Goal: Transaction & Acquisition: Obtain resource

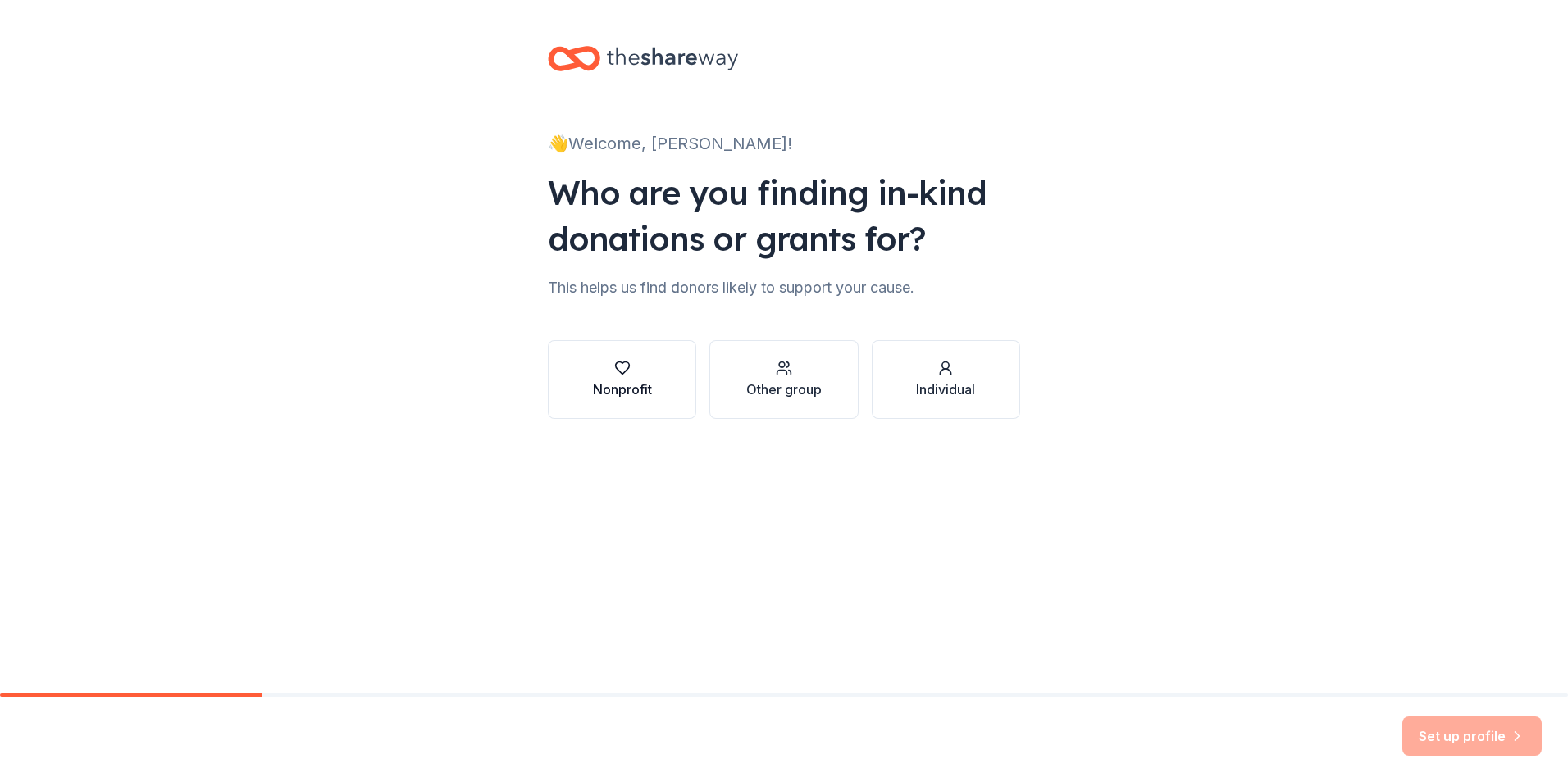
click at [621, 384] on div "Nonprofit" at bounding box center [622, 389] width 59 height 20
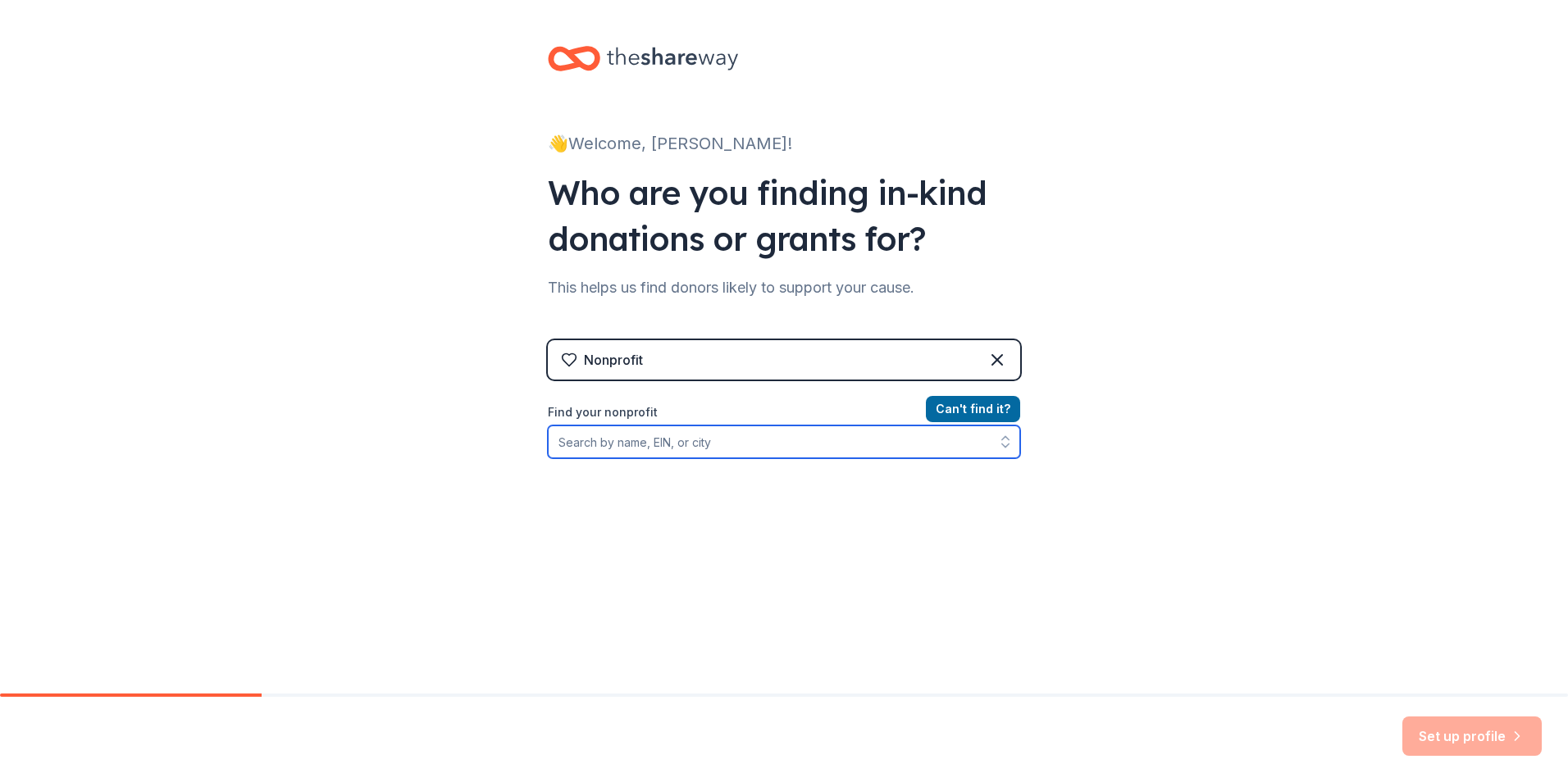
click at [815, 440] on input "Find your nonprofit" at bounding box center [784, 442] width 472 height 33
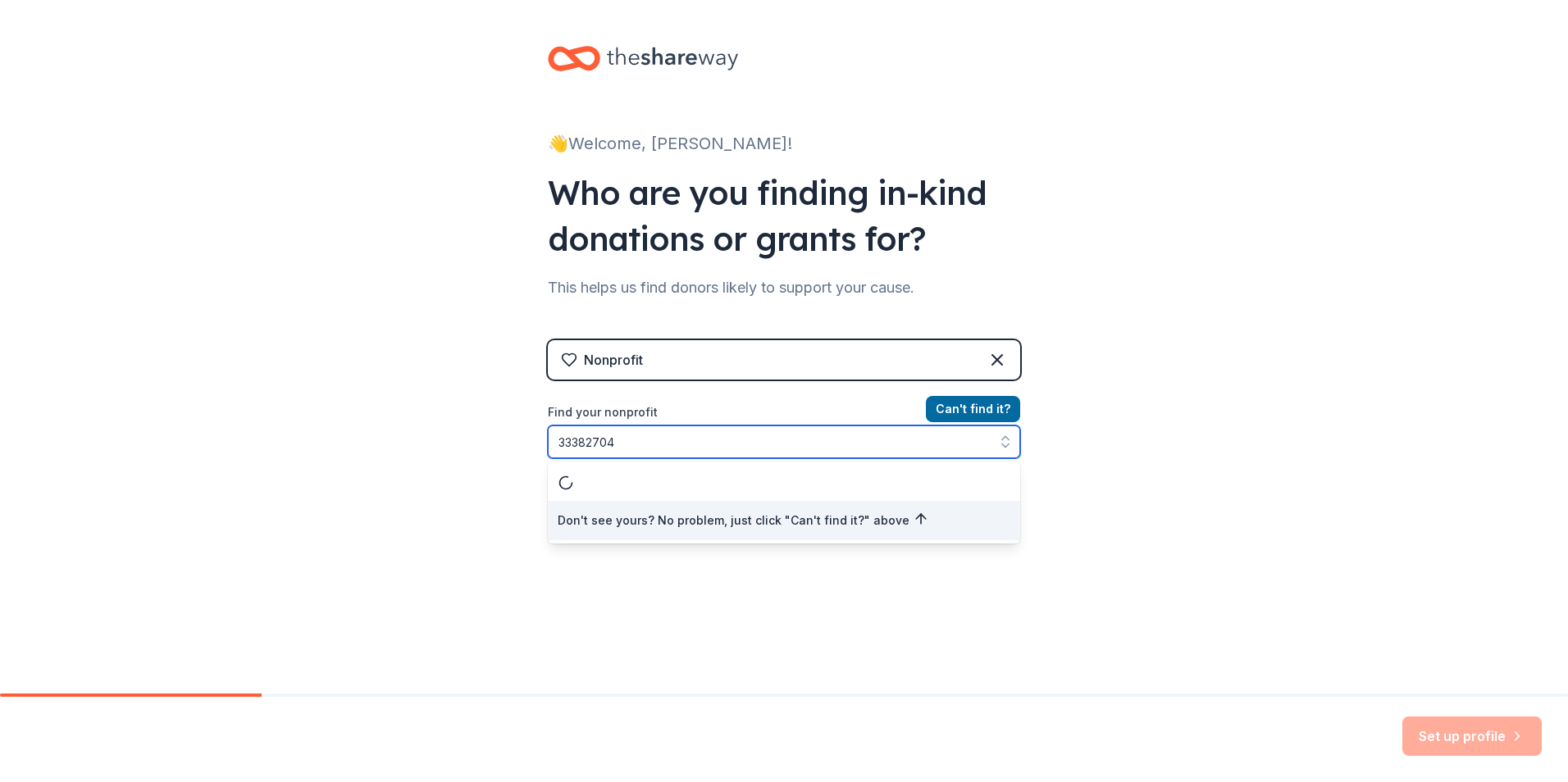
type input "333827045"
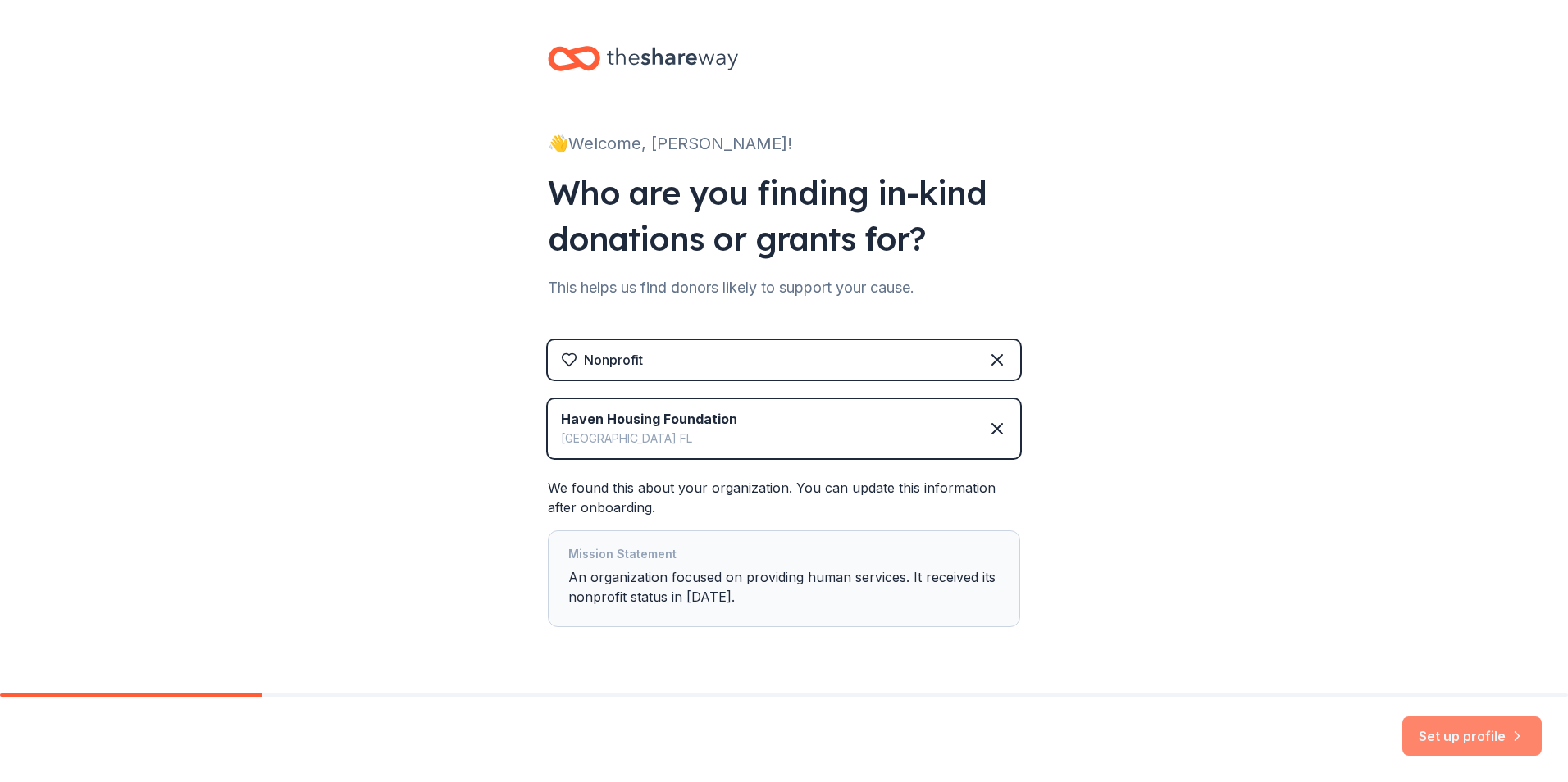
click at [1512, 746] on button "Set up profile" at bounding box center [1472, 737] width 139 height 40
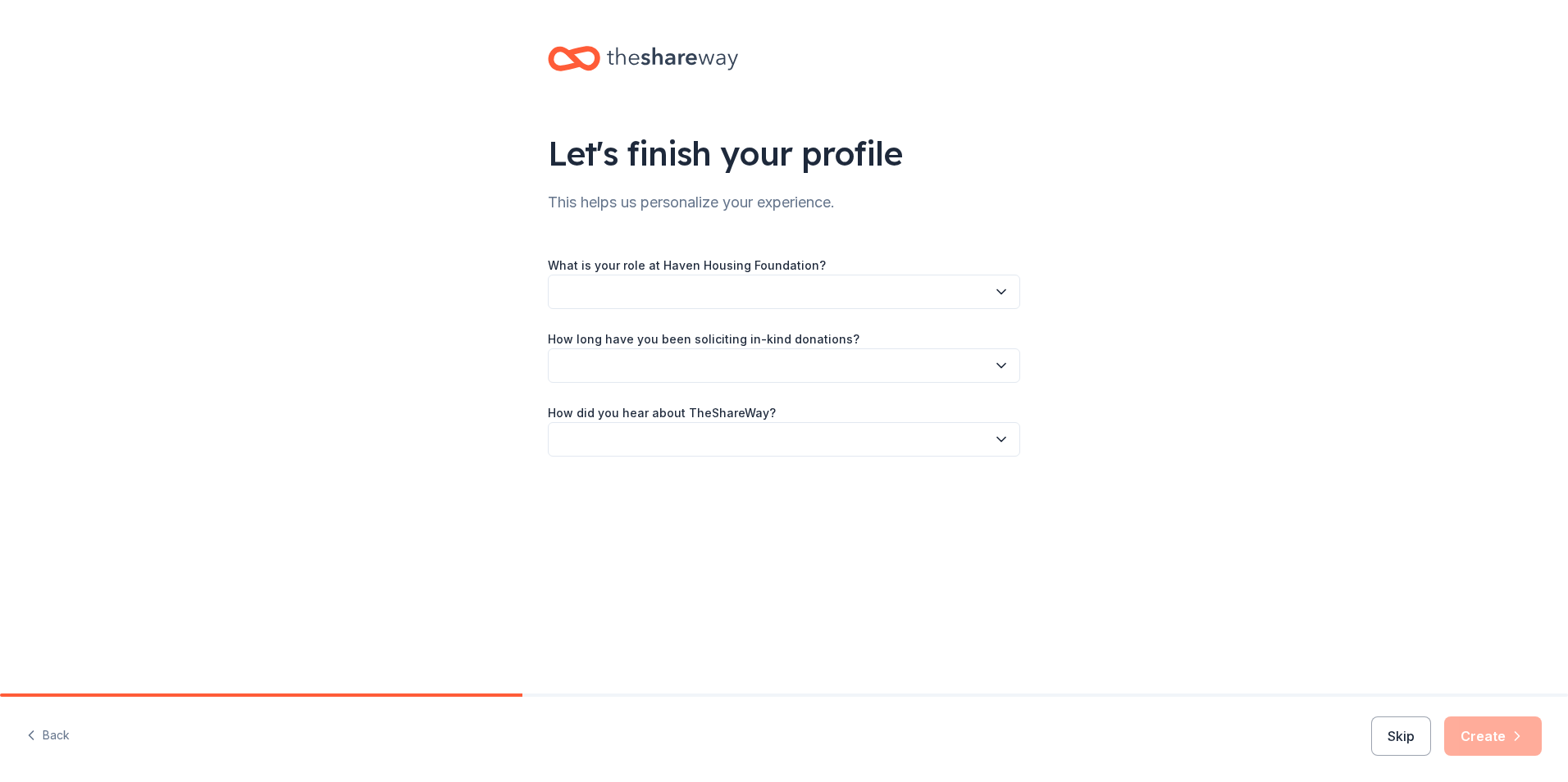
click at [995, 296] on icon "button" at bounding box center [1001, 292] width 16 height 16
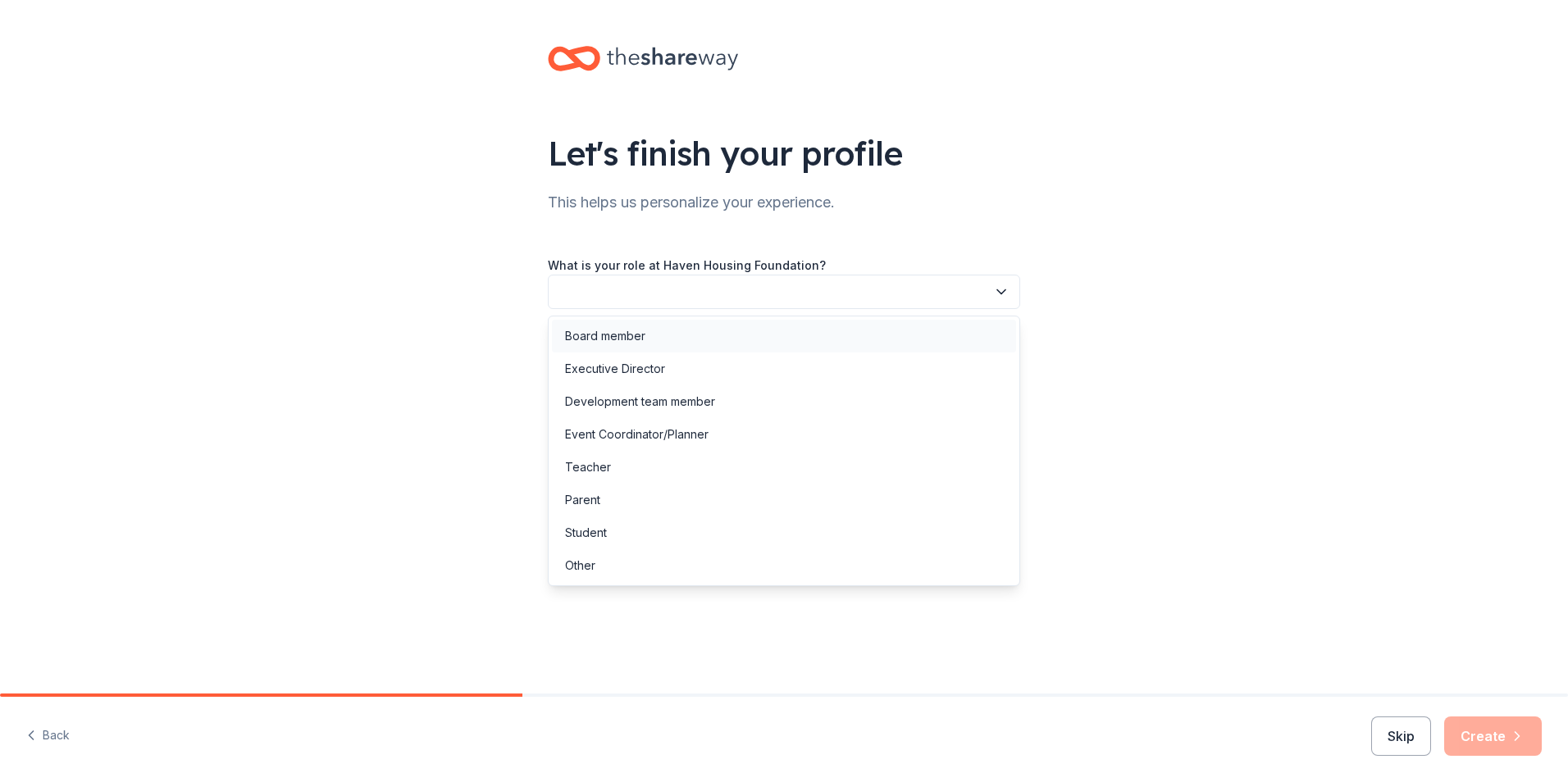
click at [899, 339] on div "Board member" at bounding box center [784, 337] width 465 height 33
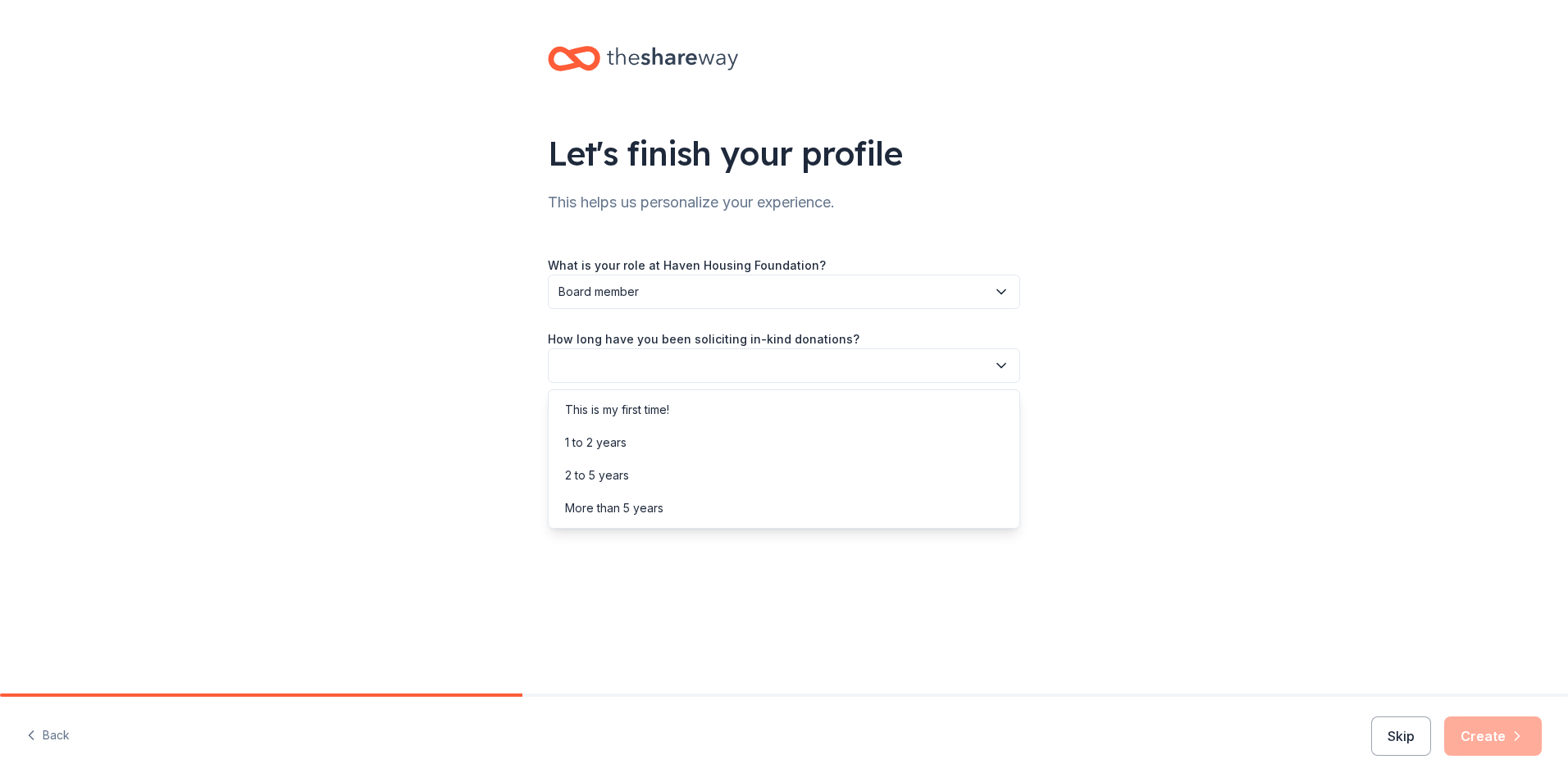
click at [997, 365] on icon "button" at bounding box center [1001, 365] width 16 height 16
click at [883, 402] on div "This is my first time!" at bounding box center [784, 410] width 465 height 33
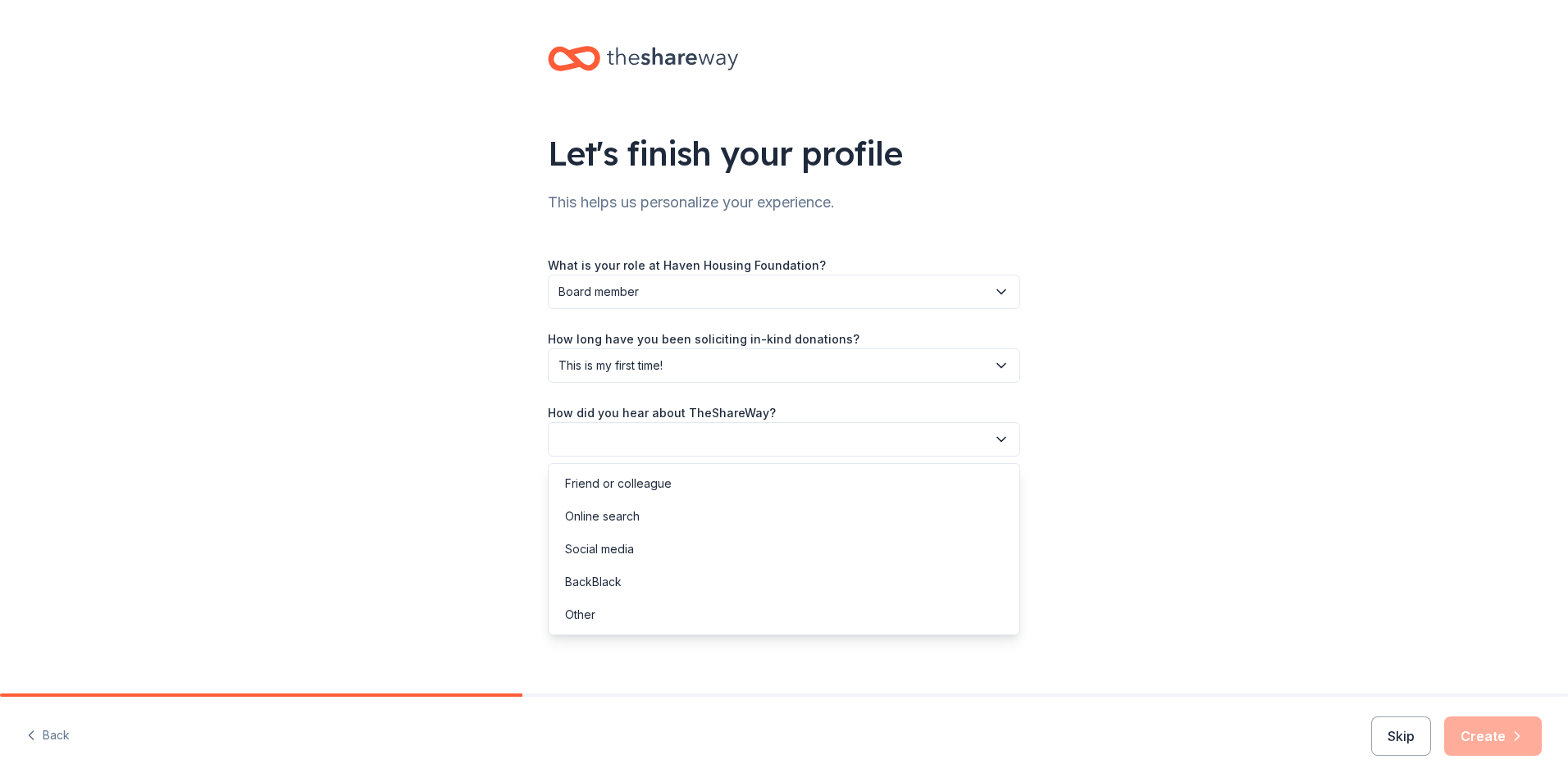
click at [996, 436] on icon "button" at bounding box center [1001, 439] width 16 height 16
click at [859, 518] on div "Online search" at bounding box center [784, 516] width 465 height 33
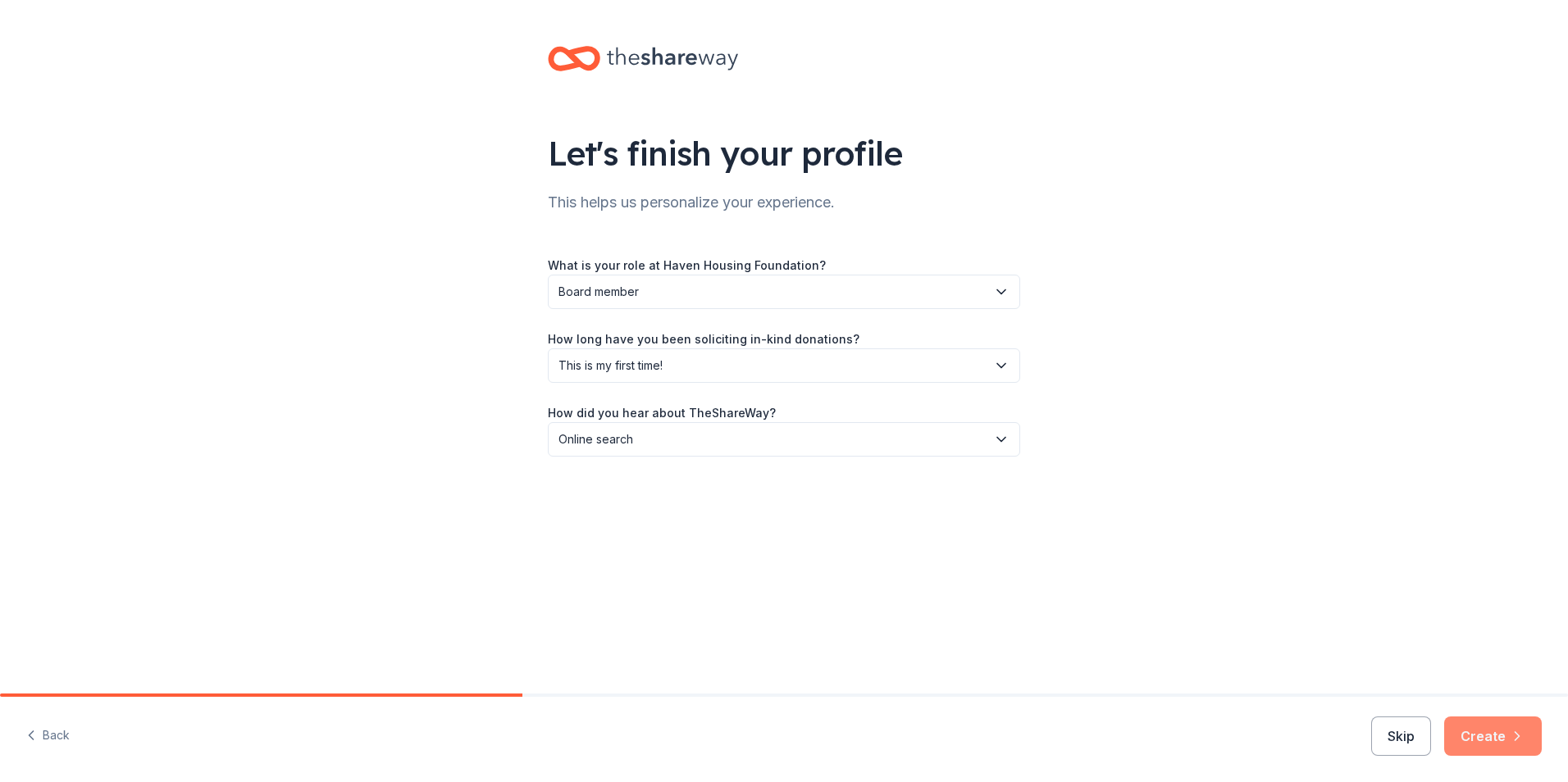
click at [1513, 740] on icon "button" at bounding box center [1517, 736] width 16 height 16
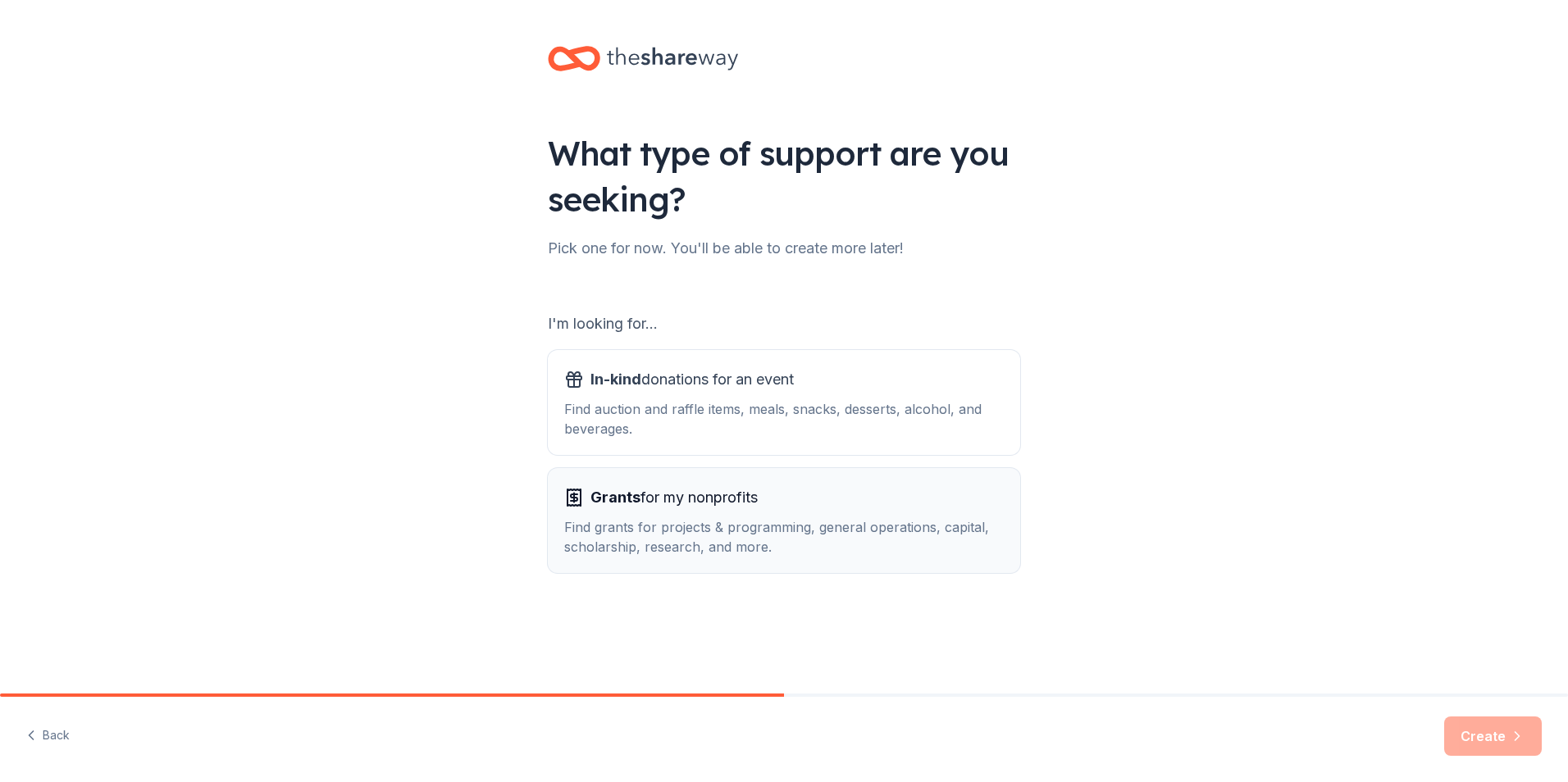
click at [776, 540] on div "Find grants for projects & programming, general operations, capital, scholarshi…" at bounding box center [784, 537] width 440 height 40
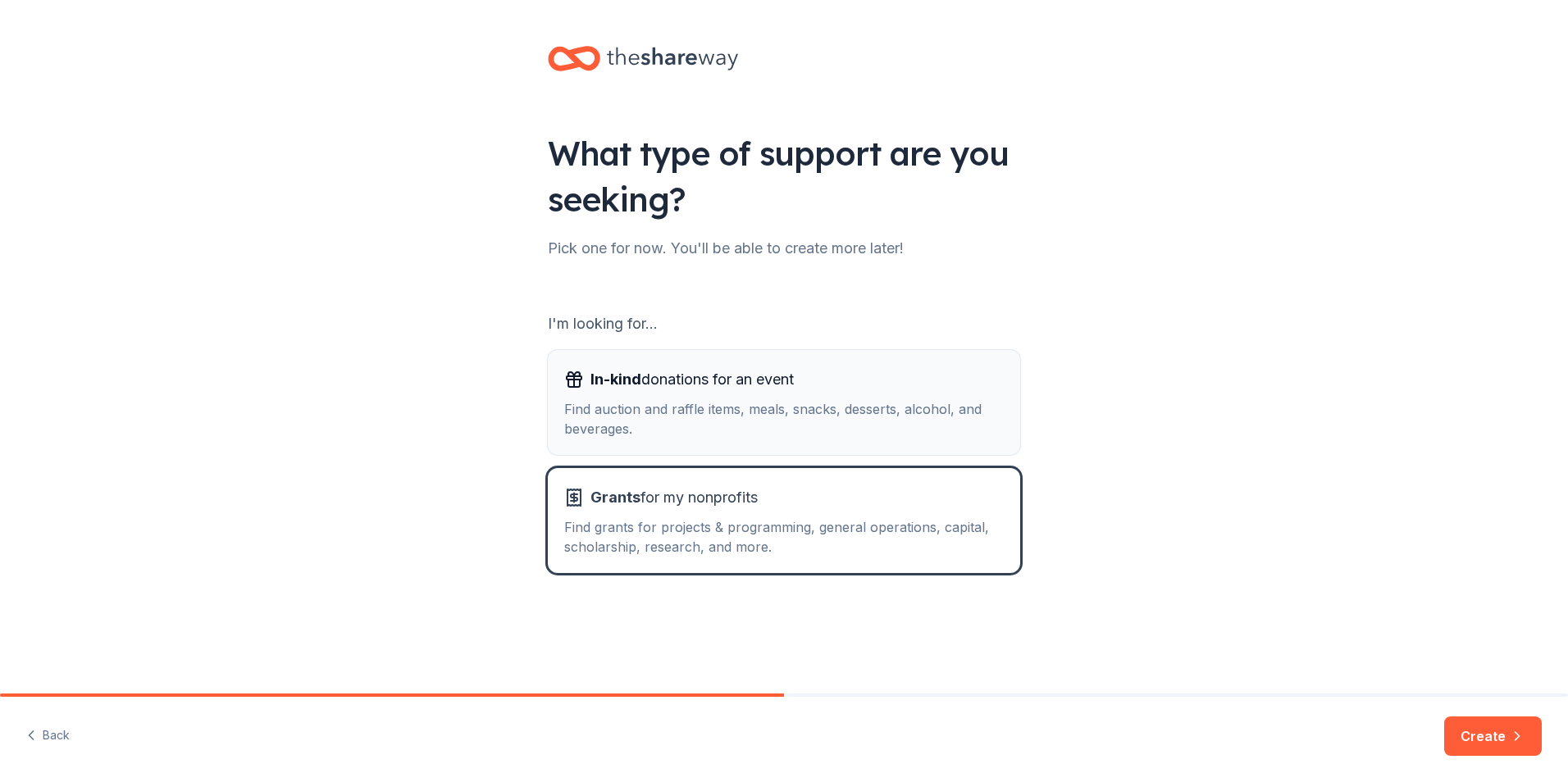
click at [728, 425] on div "Find auction and raffle items, meals, snacks, desserts, alcohol, and beverages." at bounding box center [784, 420] width 440 height 40
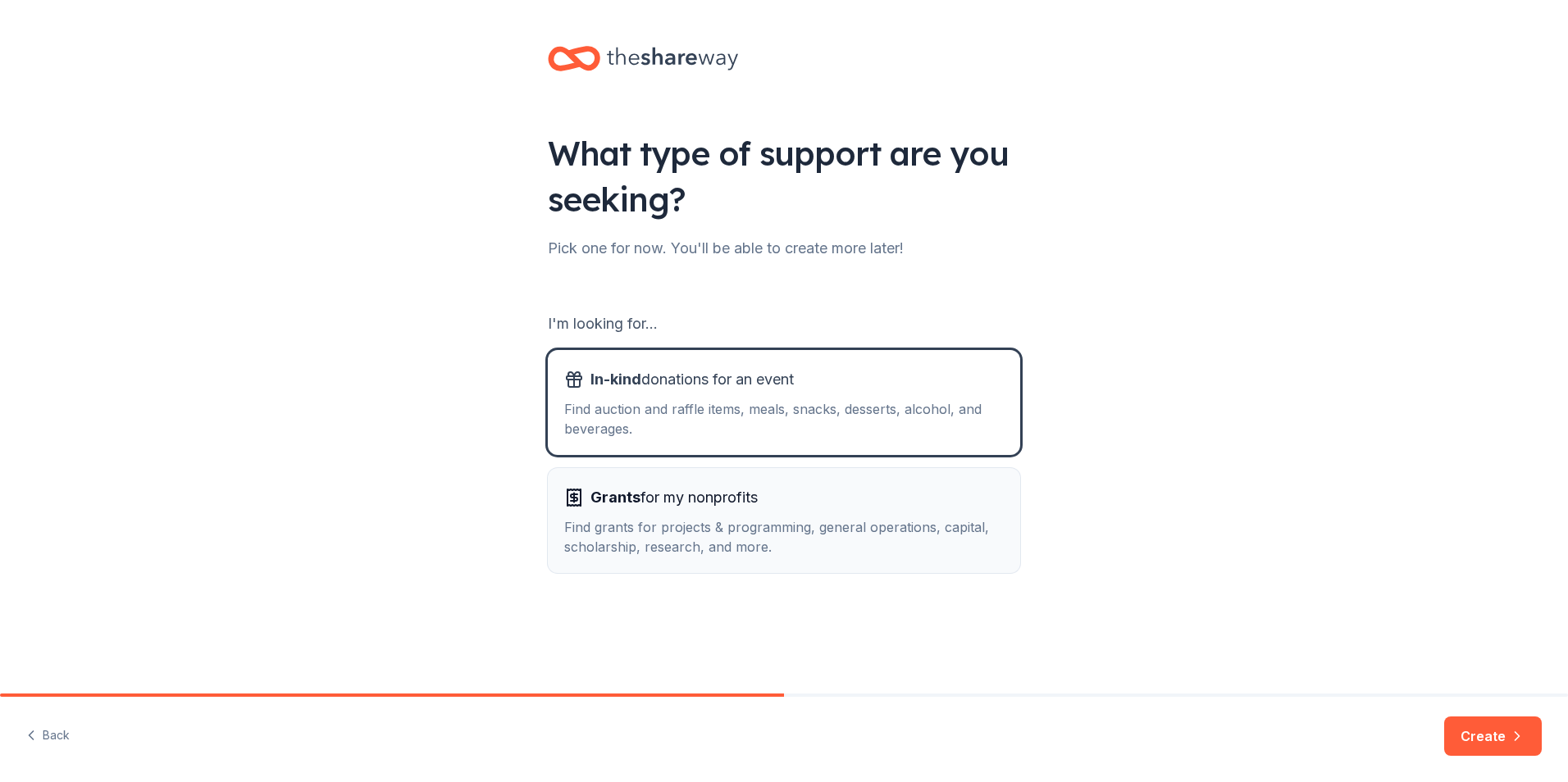
click at [749, 503] on span "Grants for my nonprofits" at bounding box center [674, 497] width 167 height 26
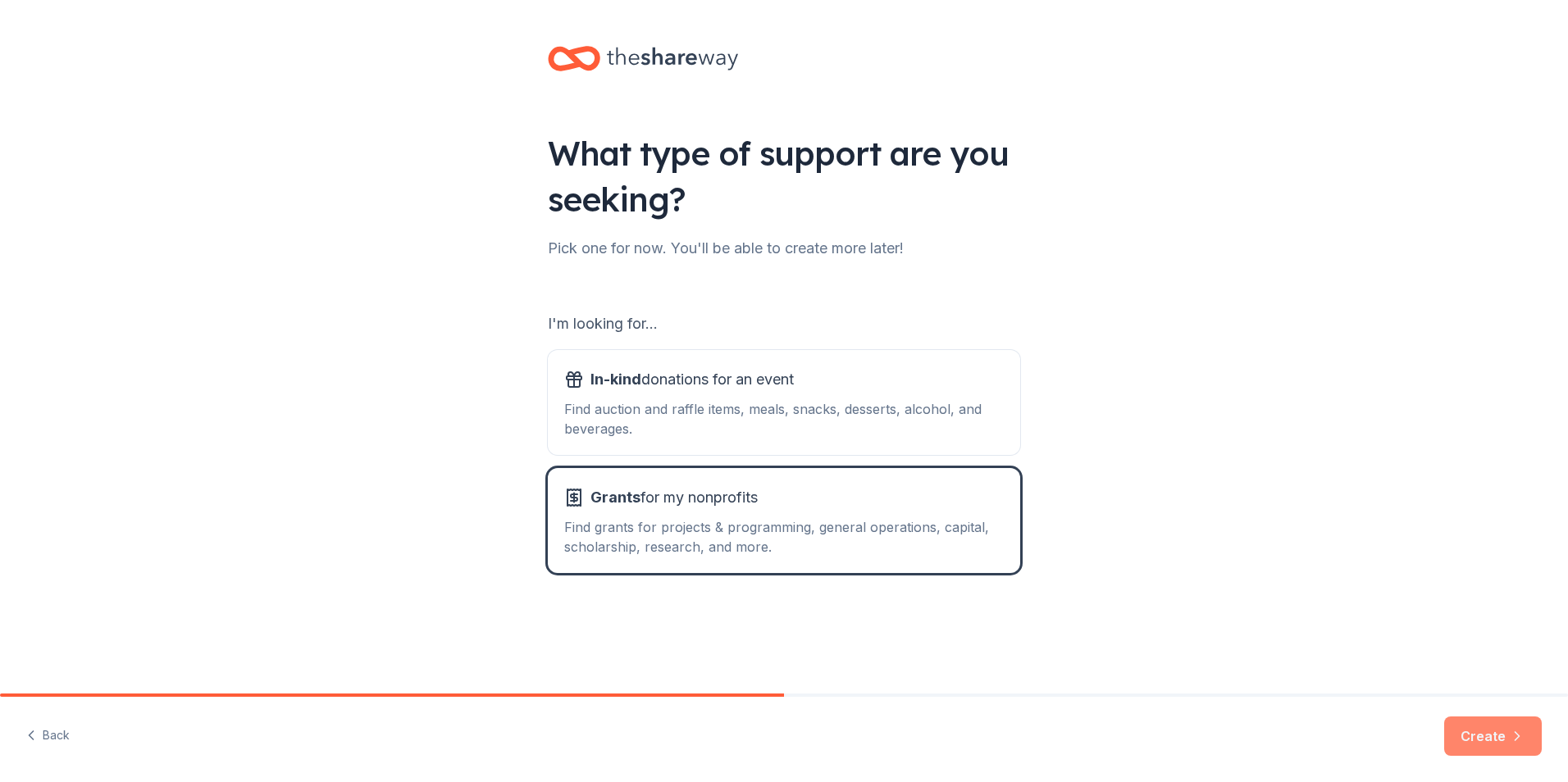
click at [1517, 744] on icon "button" at bounding box center [1517, 736] width 16 height 16
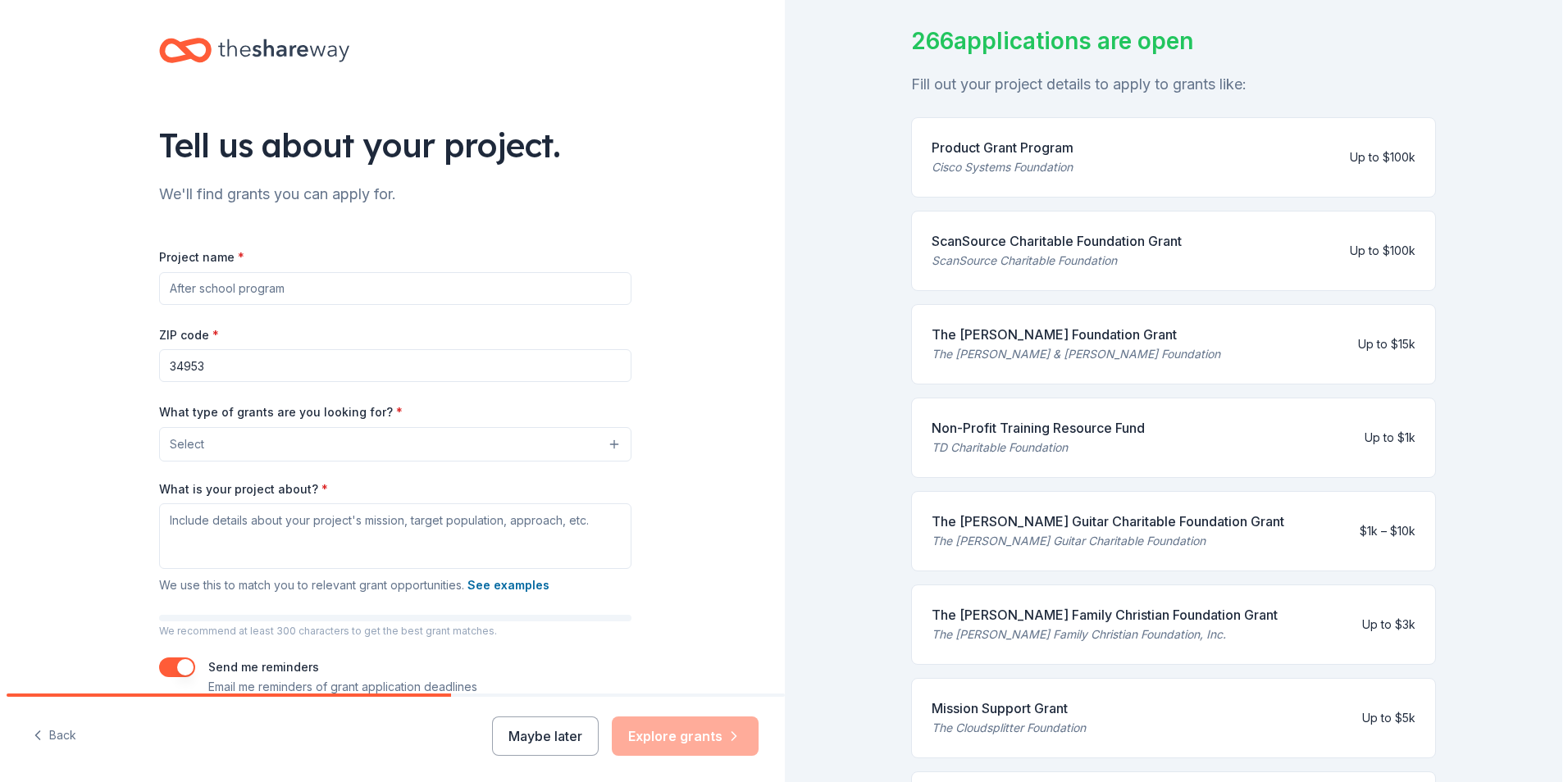
scroll to position [82, 0]
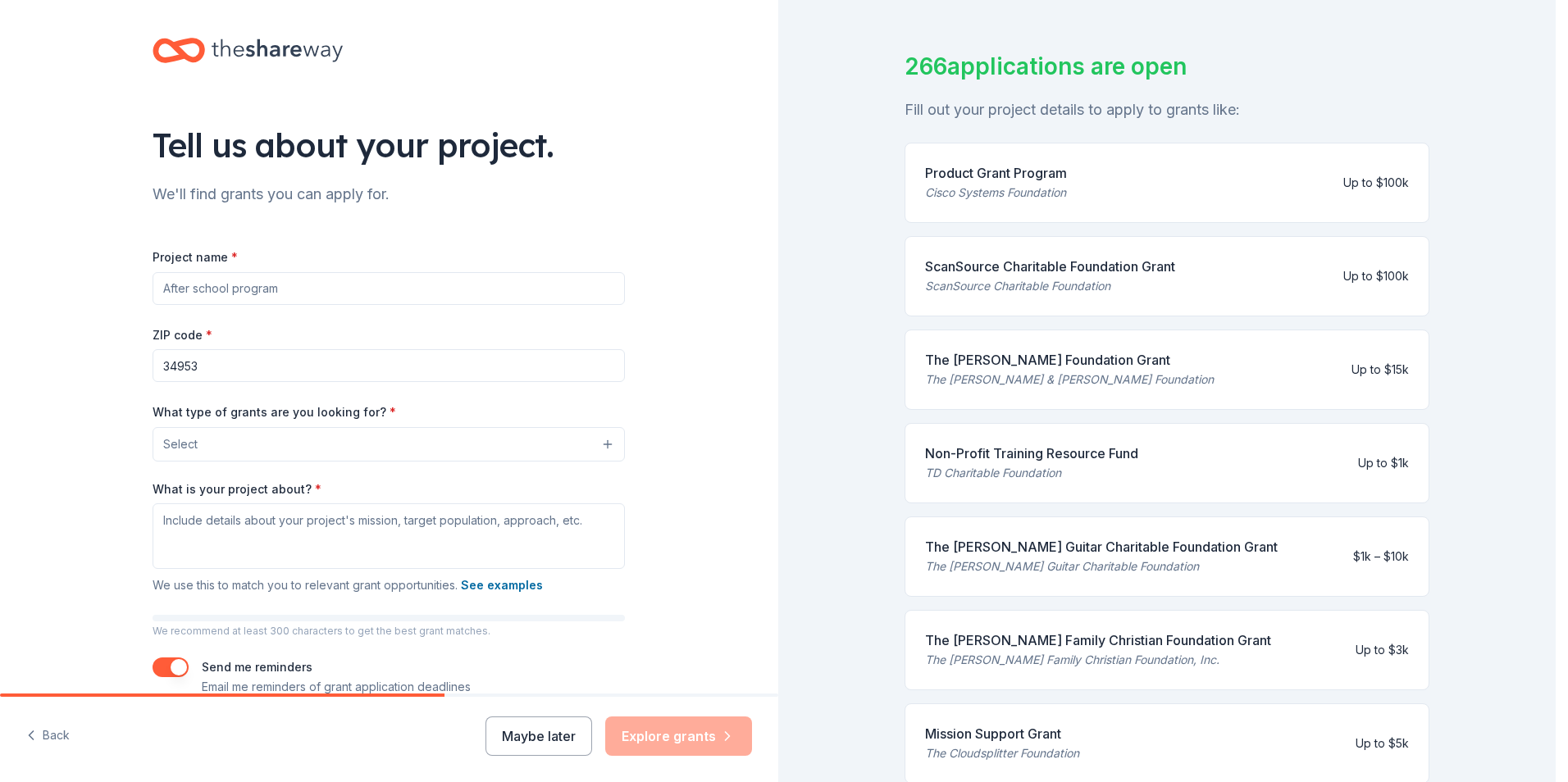
click at [591, 442] on button "Select" at bounding box center [389, 445] width 472 height 35
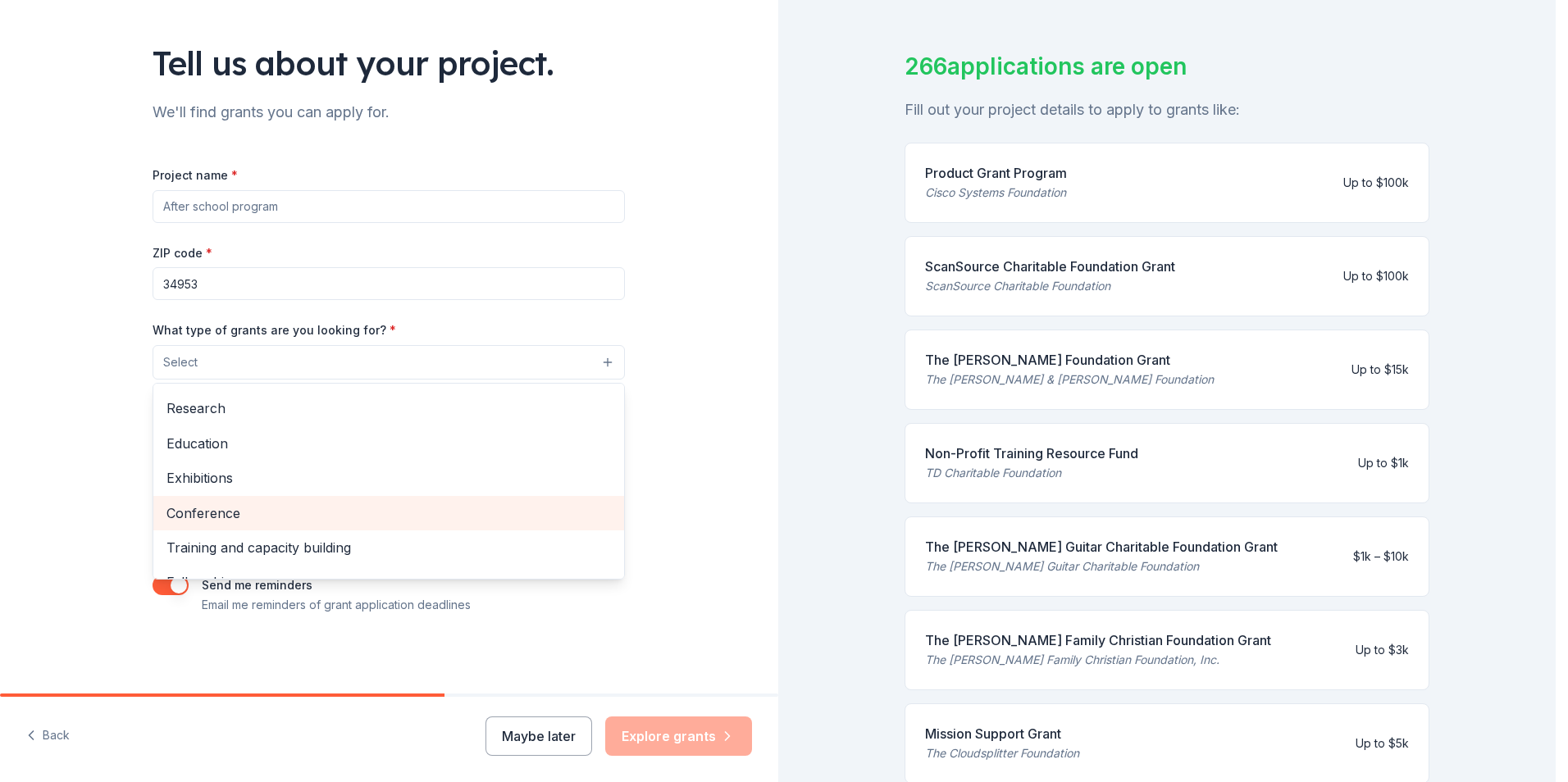
scroll to position [29, 0]
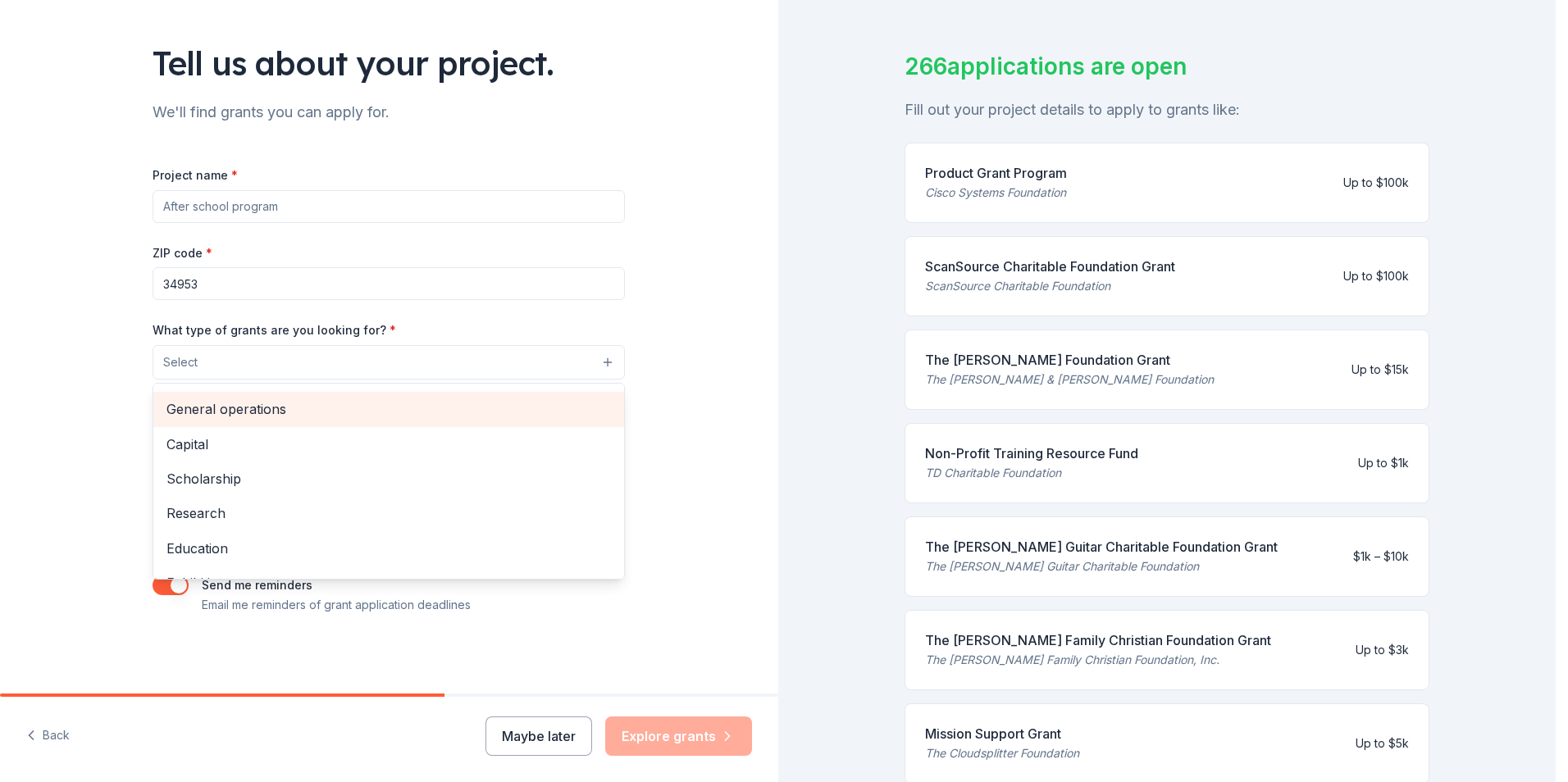
click at [546, 414] on span "General operations" at bounding box center [389, 409] width 445 height 22
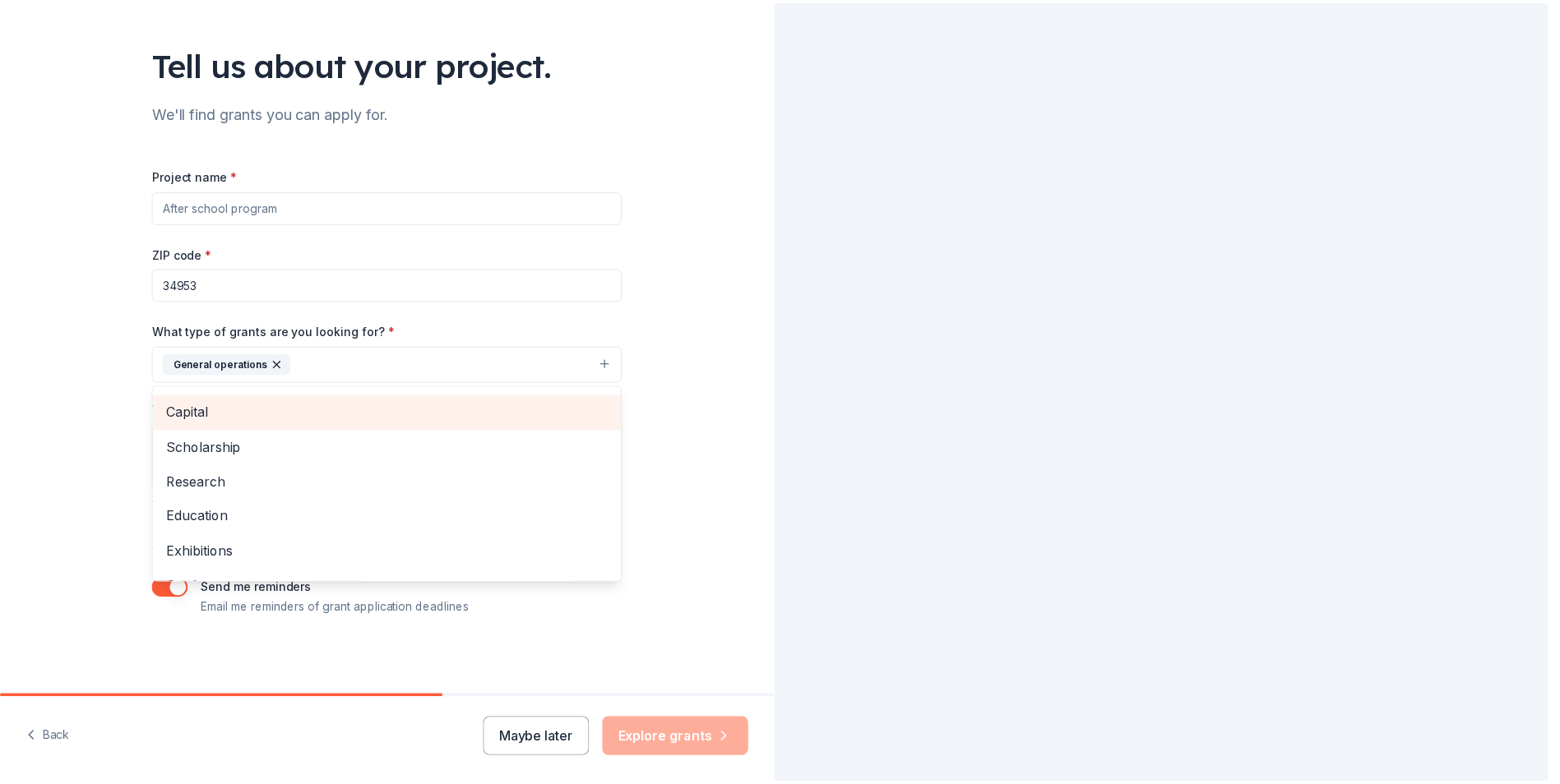
scroll to position [0, 0]
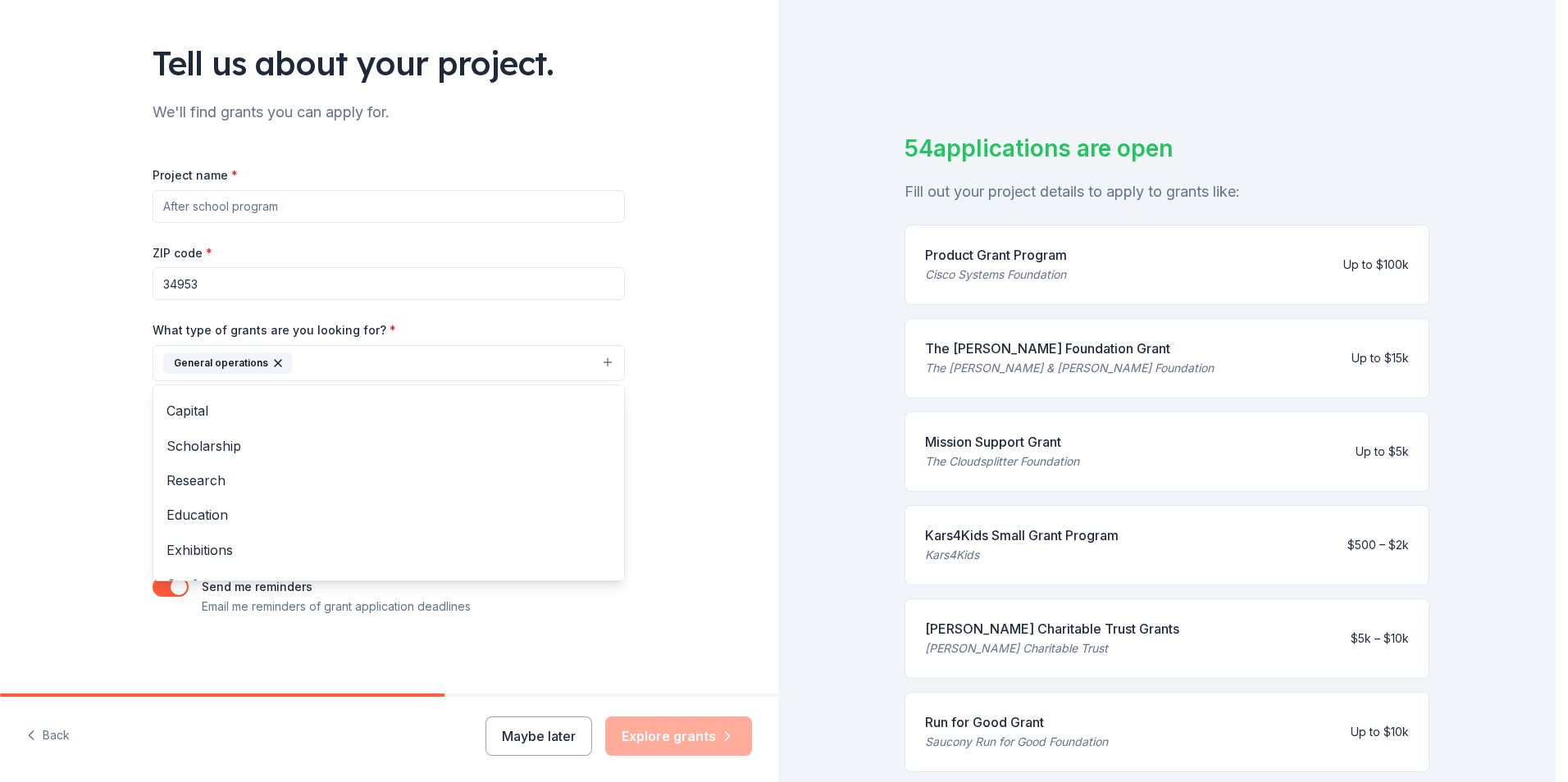
click at [478, 207] on div "Project name * ZIP code * 34953 What type of grants are you looking for? * Gene…" at bounding box center [389, 391] width 472 height 452
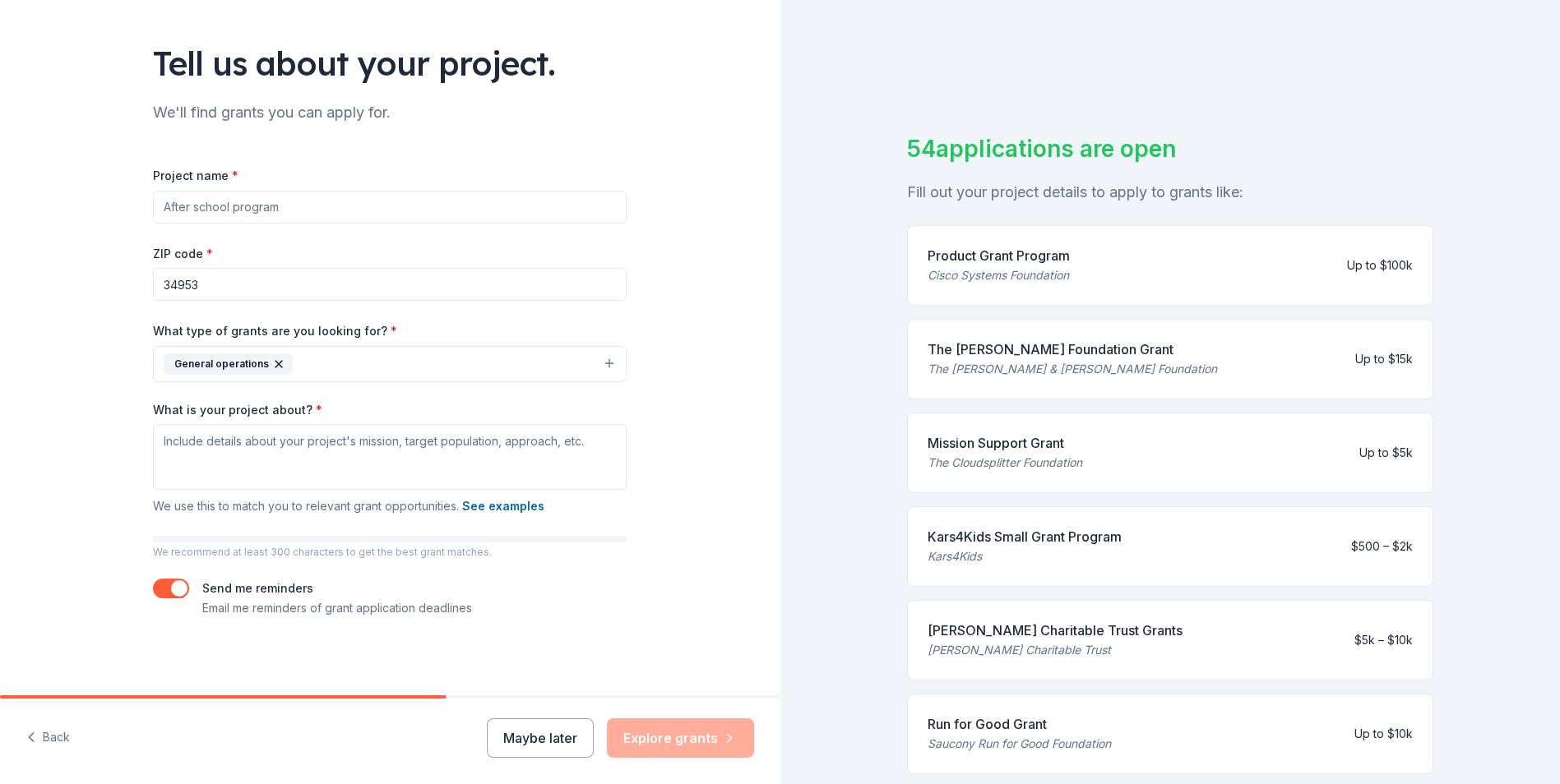
click at [437, 208] on input "Project name *" at bounding box center [390, 207] width 474 height 33
type input "d"
click at [248, 206] on input "Domestic abuse support" at bounding box center [390, 207] width 474 height 33
drag, startPoint x: 381, startPoint y: 207, endPoint x: -50, endPoint y: 212, distance: 431.0
click at [0, 212] on html "Tell us about your project. We'll find grants you can apply for. Project name *…" at bounding box center [780, 392] width 1560 height 784
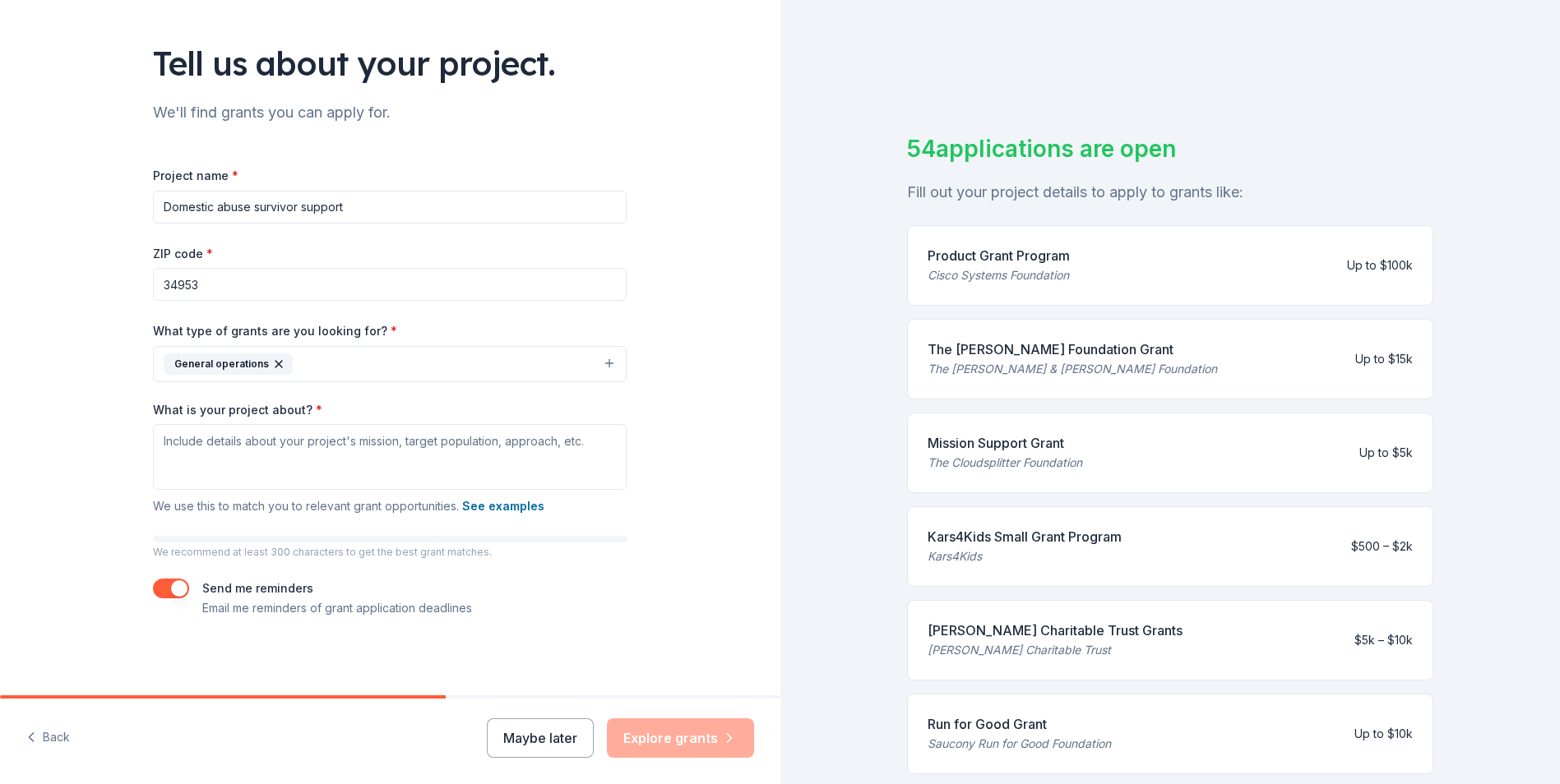
type input "Domestic abuse survivor support"
click at [348, 450] on textarea "What is your project about? *" at bounding box center [390, 457] width 474 height 66
paste textarea "Our mission is to provide a safe haven, healing environment, and supportive ser…"
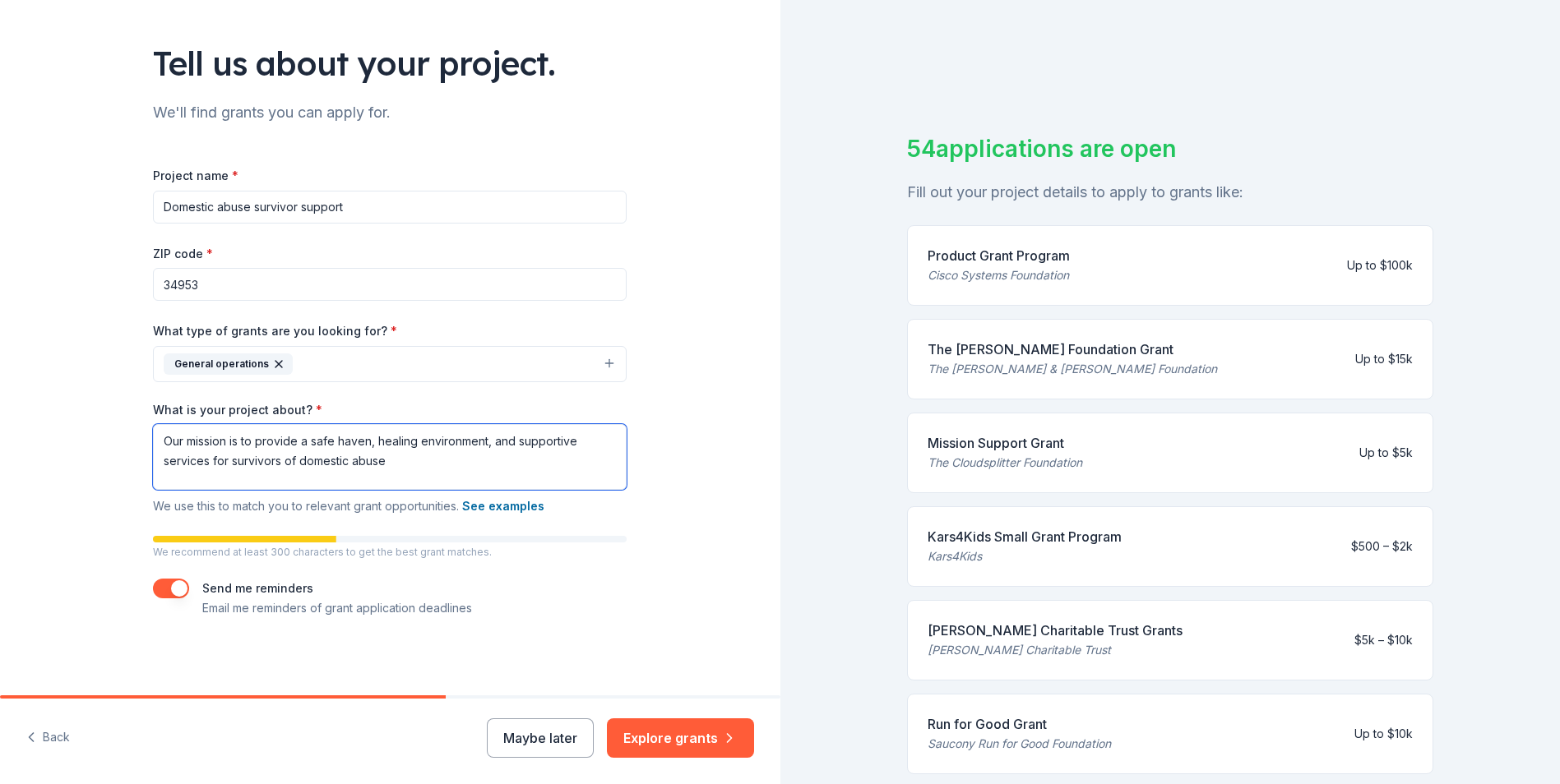
click at [388, 454] on textarea "Our mission is to provide a safe haven, healing environment, and supportive ser…" at bounding box center [390, 457] width 474 height 66
click at [364, 441] on textarea "Our mission is to provide a safe haven, healing environment, and supportive ser…" at bounding box center [390, 457] width 474 height 66
click at [408, 455] on textarea "Our mission is to provide a safe space, healing environment, and supportive ser…" at bounding box center [390, 457] width 474 height 66
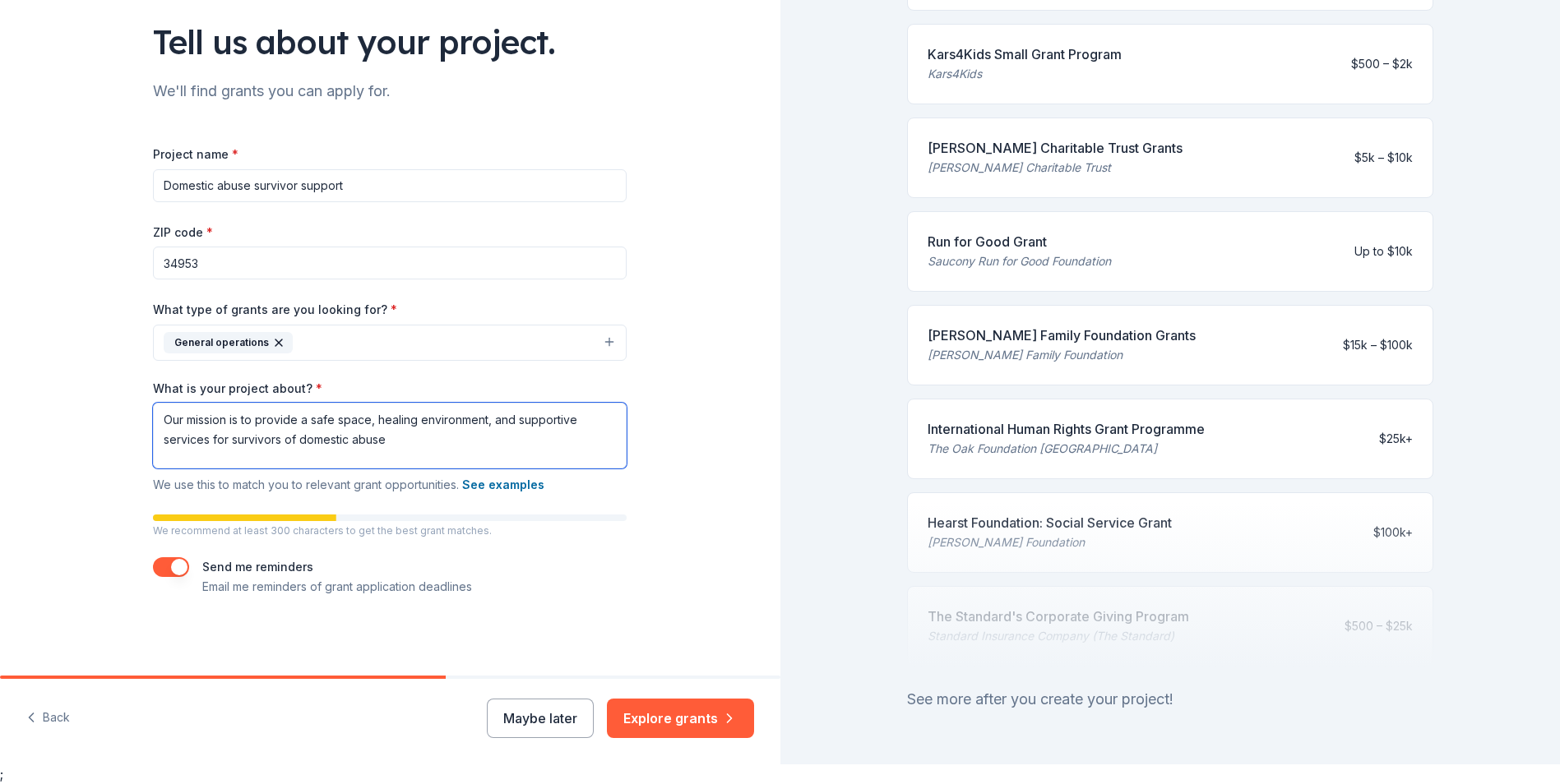
scroll to position [529, 0]
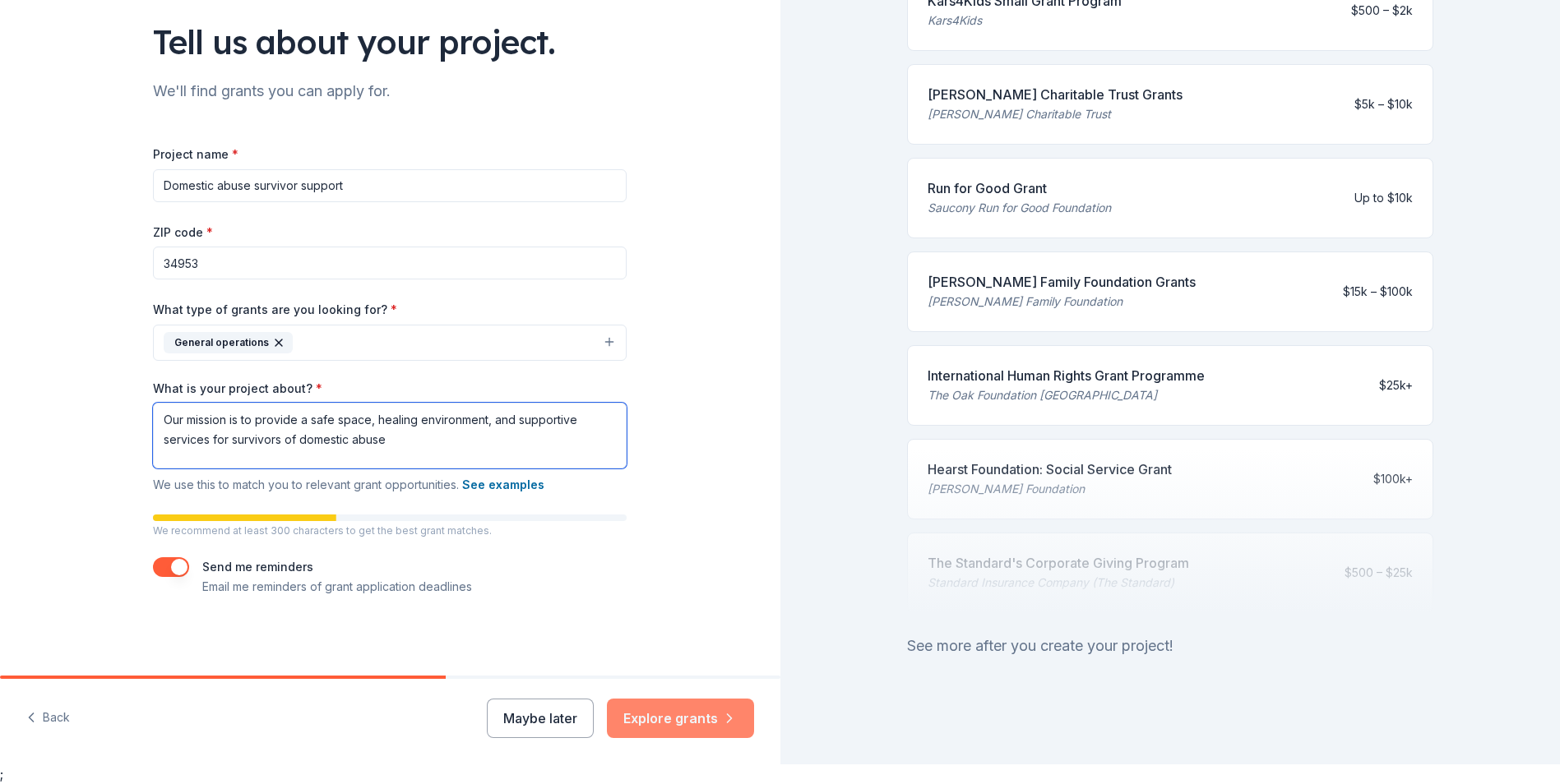
type textarea "Our mission is to provide a safe space, healing environment, and supportive ser…"
click at [682, 717] on button "Explore grants" at bounding box center [681, 719] width 147 height 40
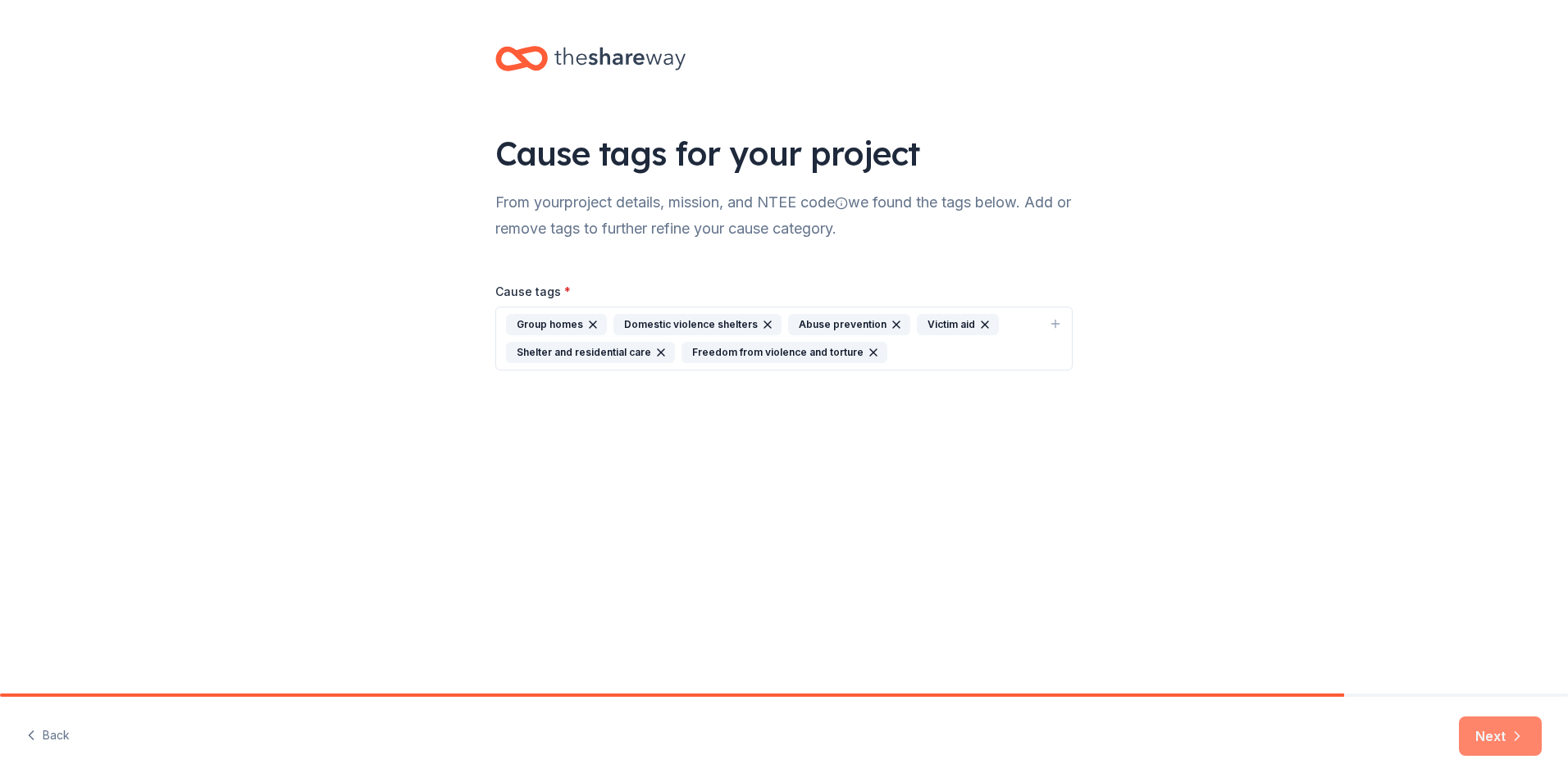
click at [1475, 728] on button "Next" at bounding box center [1501, 737] width 83 height 40
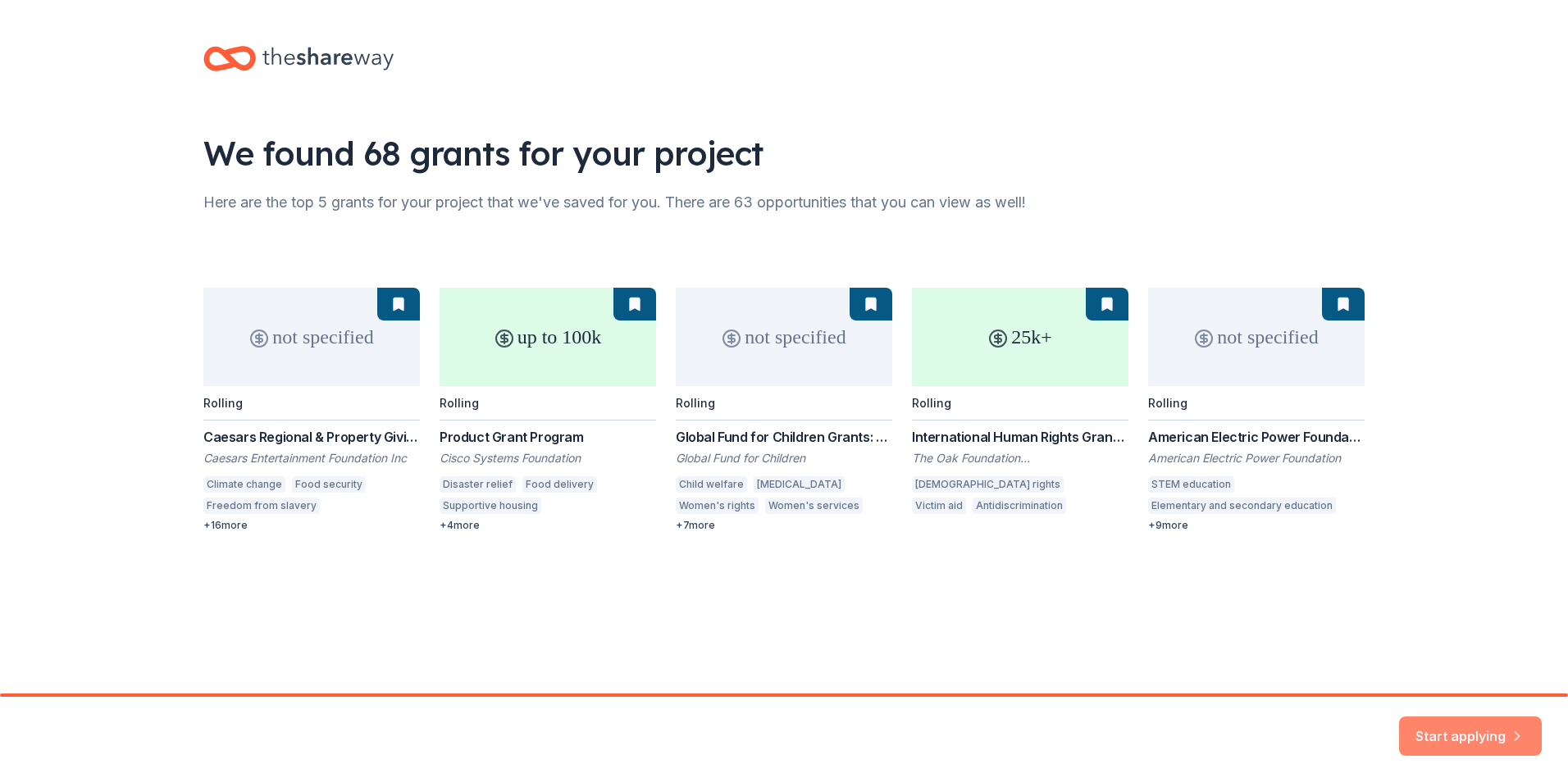
click at [1448, 726] on button "Start applying" at bounding box center [1470, 727] width 143 height 40
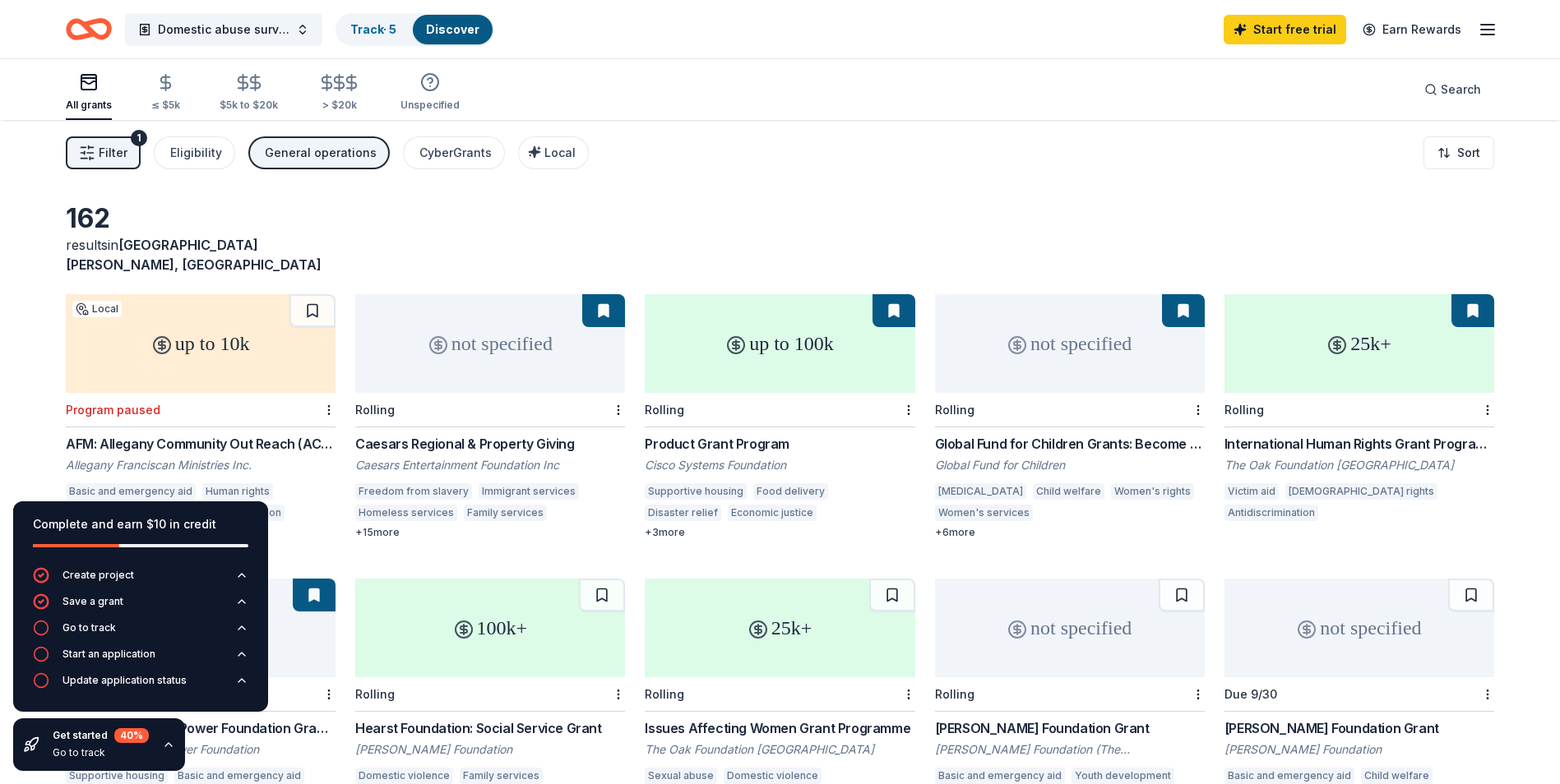
click at [854, 346] on div "up to 100k" at bounding box center [779, 343] width 270 height 99
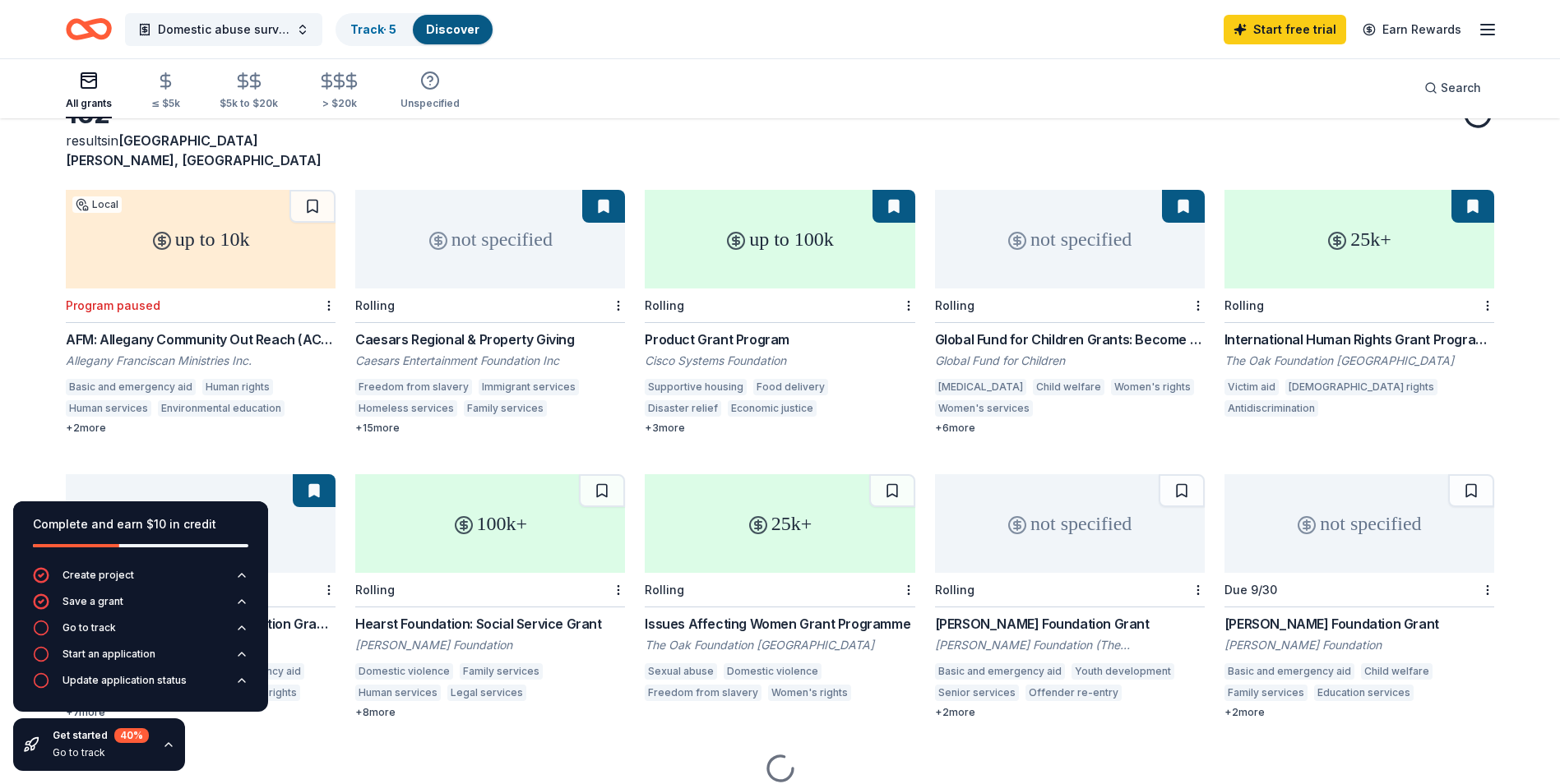
scroll to position [151, 0]
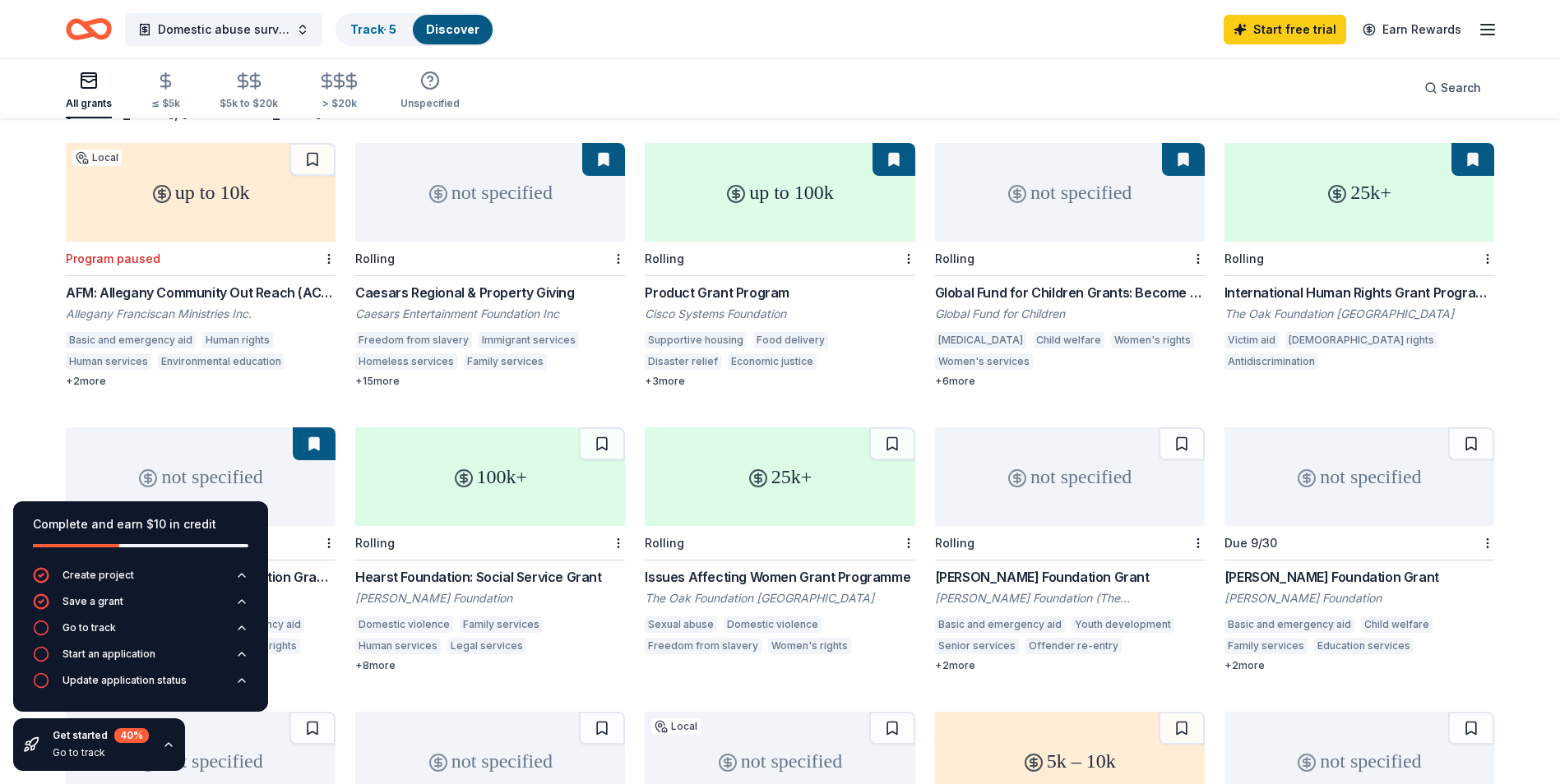
click at [762, 526] on div "Rolling" at bounding box center [779, 544] width 270 height 35
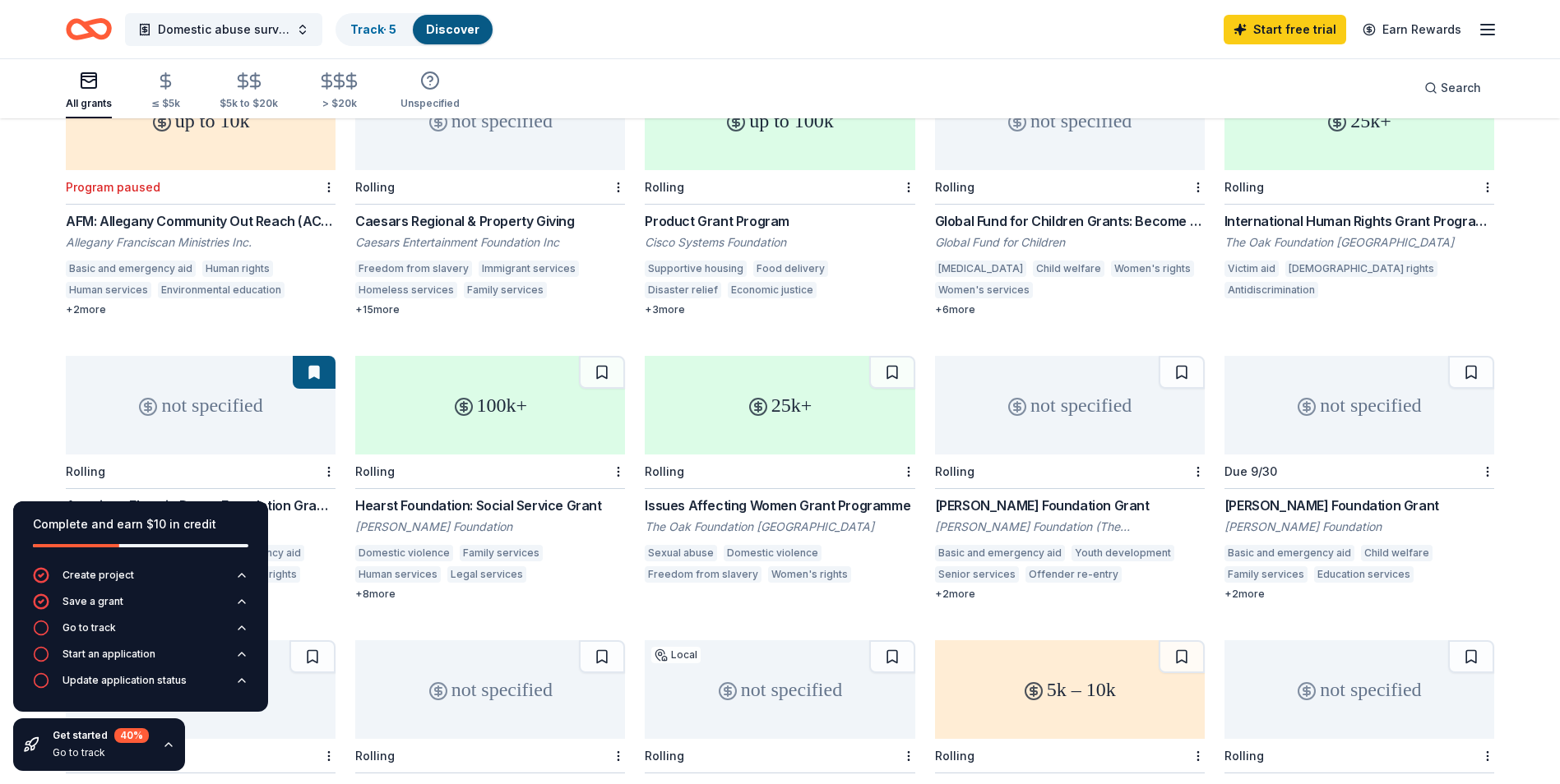
scroll to position [246, 0]
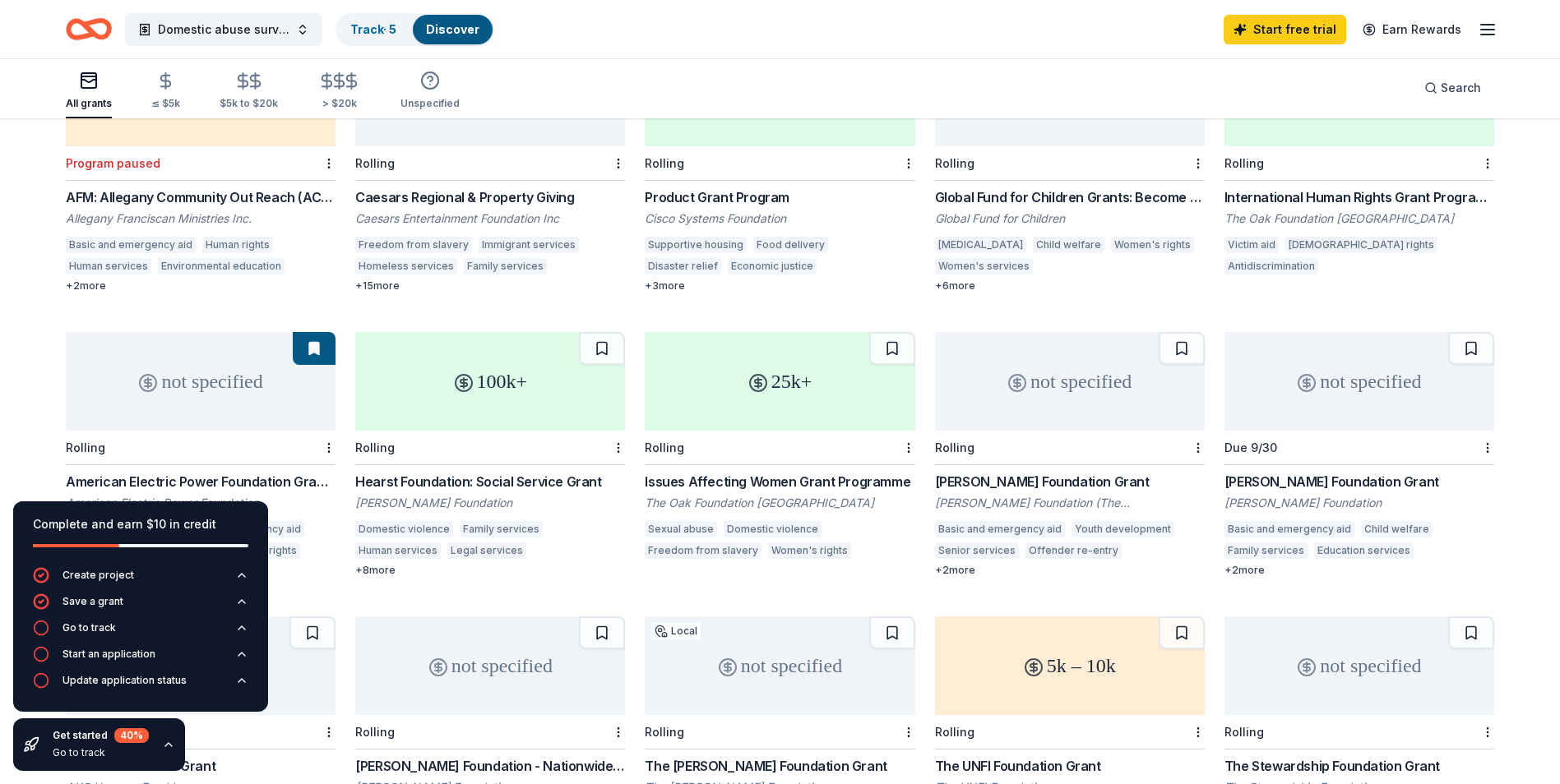
click at [512, 387] on div "100k+" at bounding box center [490, 382] width 270 height 99
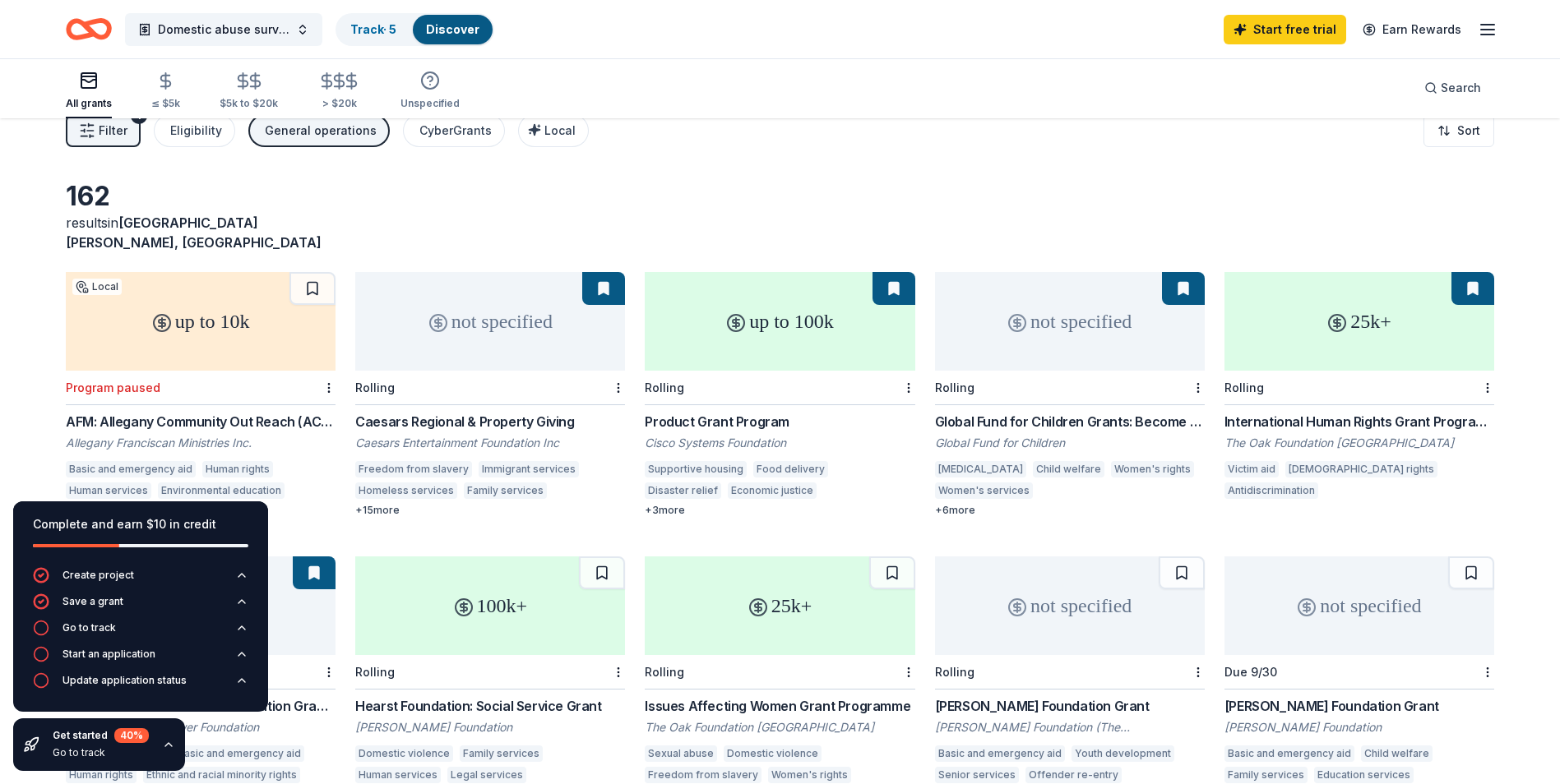
scroll to position [0, 0]
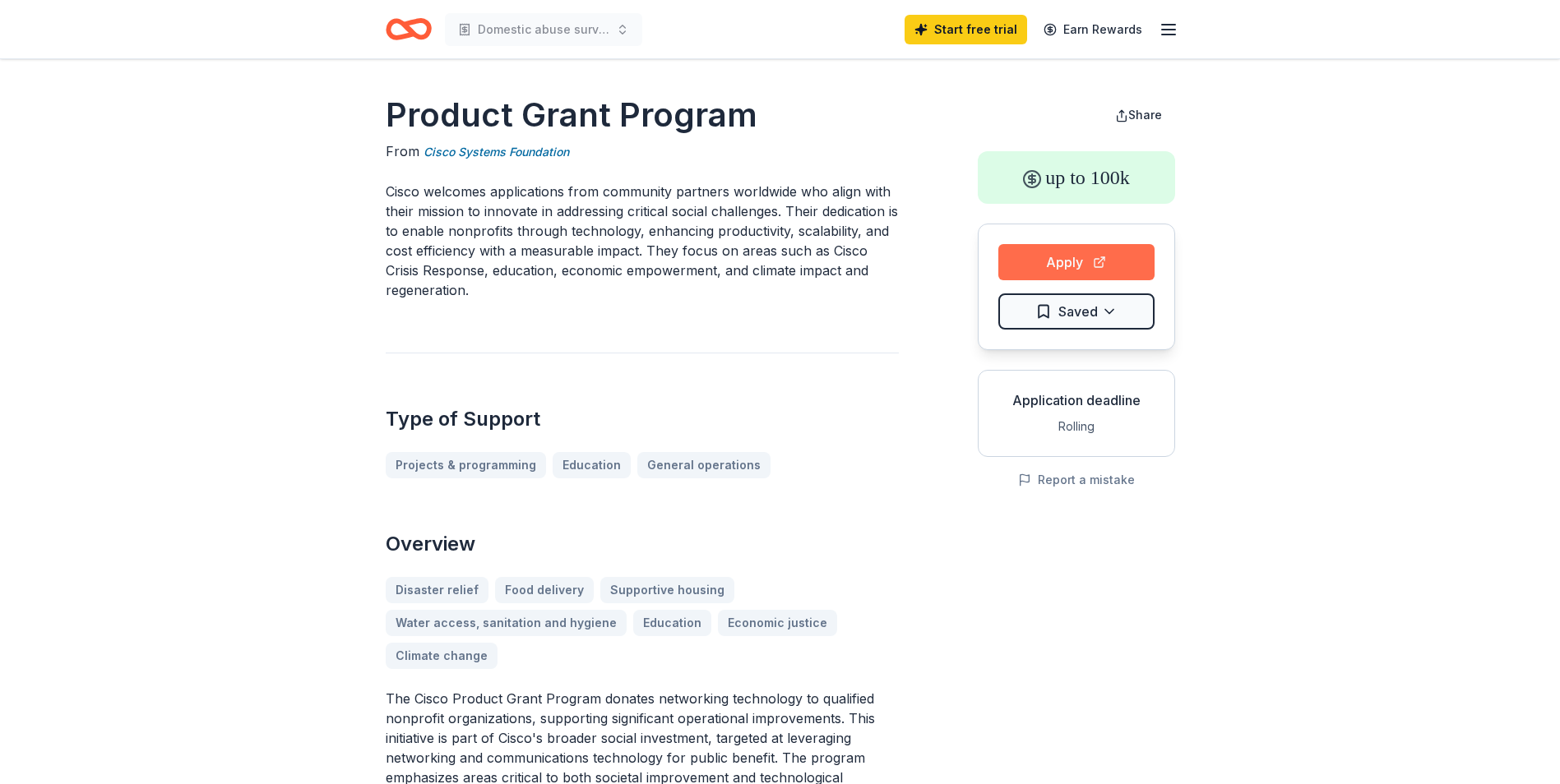
click at [1082, 268] on button "Apply" at bounding box center [1077, 263] width 156 height 36
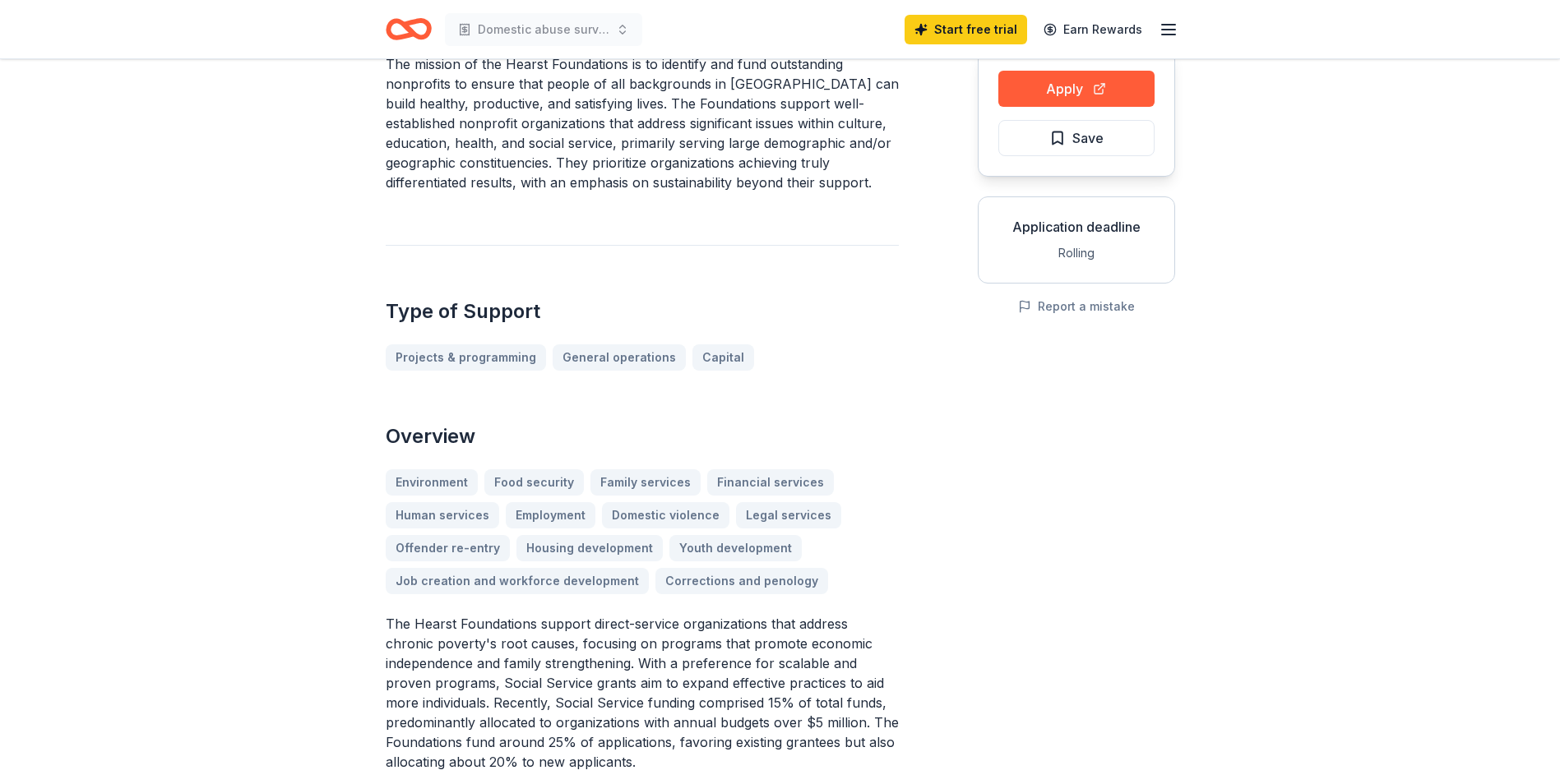
scroll to position [246, 0]
